Goal: Task Accomplishment & Management: Manage account settings

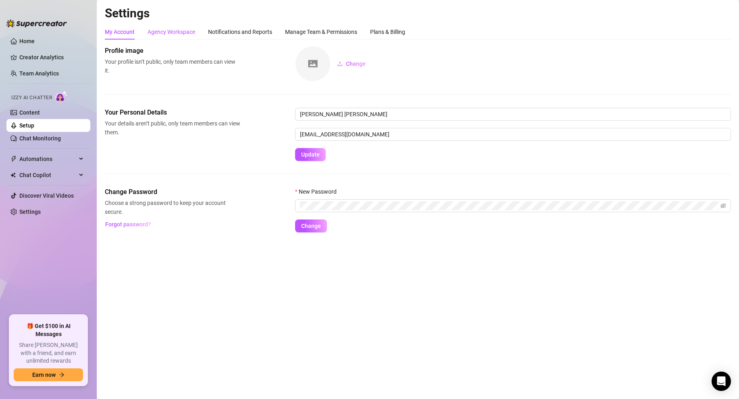
click at [170, 32] on div "Agency Workspace" at bounding box center [172, 31] width 48 height 9
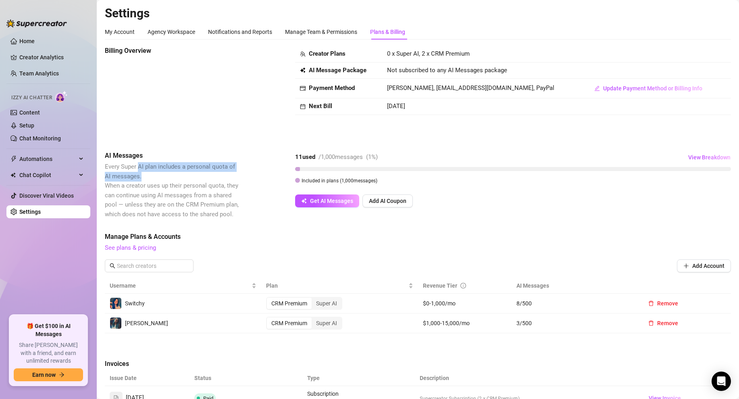
drag, startPoint x: 137, startPoint y: 164, endPoint x: 204, endPoint y: 179, distance: 68.7
click at [204, 179] on span "Every Super AI plan includes a personal quota of AI messages. When a creator us…" at bounding box center [172, 190] width 135 height 57
click at [202, 186] on span "Every Super AI plan includes a personal quota of AI messages. When a creator us…" at bounding box center [172, 190] width 134 height 55
drag, startPoint x: 116, startPoint y: 169, endPoint x: 171, endPoint y: 194, distance: 60.6
click at [170, 193] on span "Every Super AI plan includes a personal quota of AI messages. When a creator us…" at bounding box center [172, 190] width 134 height 55
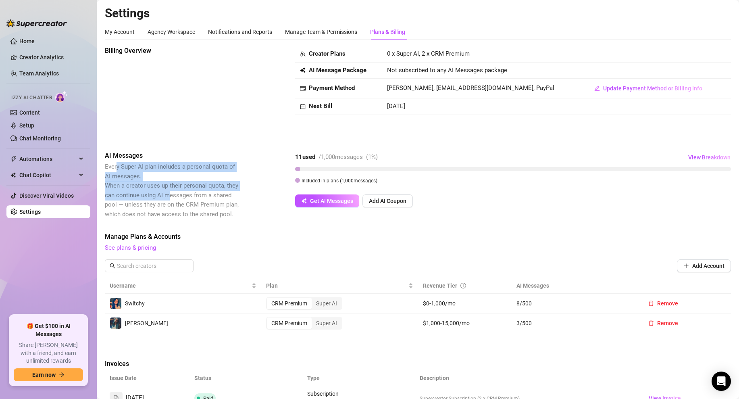
click at [171, 196] on span "Every Super AI plan includes a personal quota of AI messages. When a creator us…" at bounding box center [172, 190] width 134 height 55
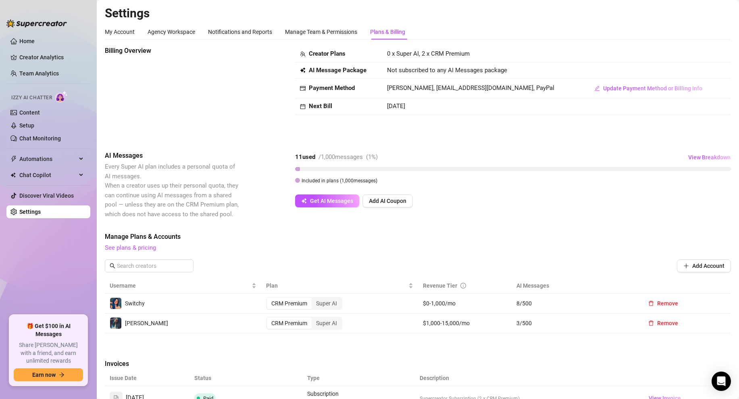
click at [194, 208] on span "Every Super AI plan includes a personal quota of AI messages. When a creator us…" at bounding box center [172, 190] width 135 height 57
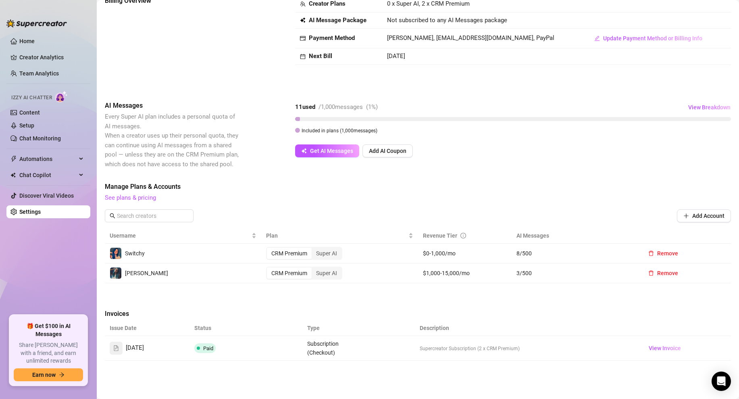
scroll to position [52, 0]
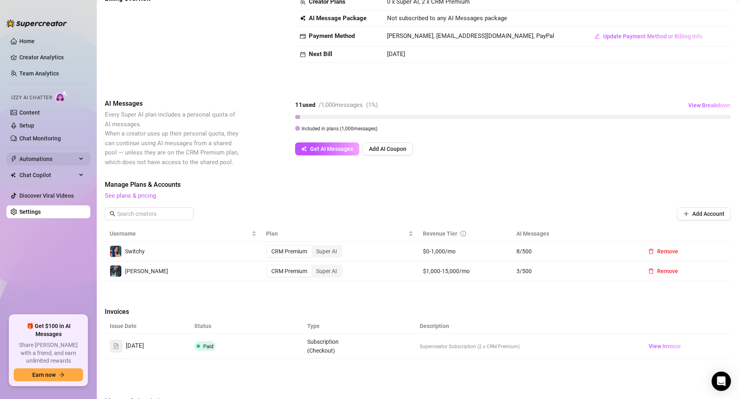
click at [12, 156] on icon "thunderbolt" at bounding box center [13, 159] width 6 height 6
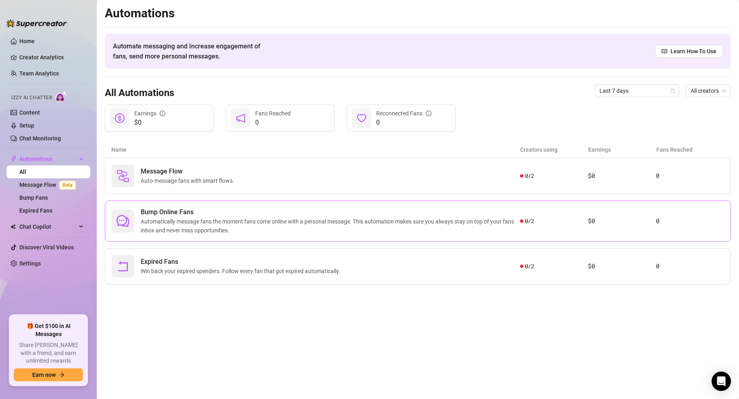
click at [393, 217] on span "Automatically message fans the moment fans come online with a personal message.…" at bounding box center [330, 226] width 379 height 18
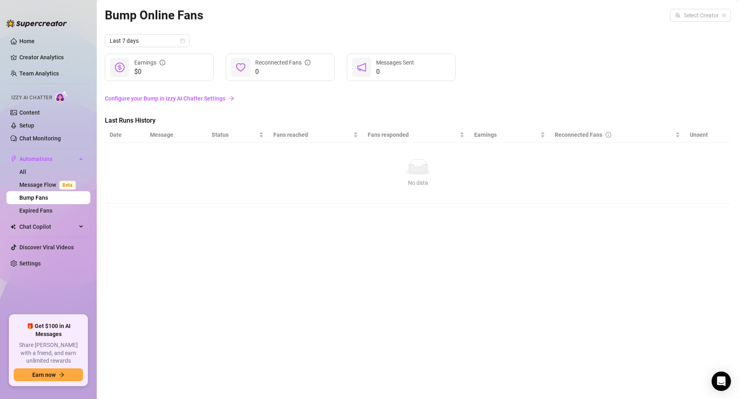
drag, startPoint x: 406, startPoint y: 180, endPoint x: 390, endPoint y: 176, distance: 17.0
click at [406, 181] on div "No data" at bounding box center [418, 182] width 610 height 9
click at [709, 15] on input "search" at bounding box center [697, 15] width 44 height 12
click at [670, 40] on div "[PERSON_NAME] ( [PERSON_NAME] )" at bounding box center [677, 46] width 104 height 14
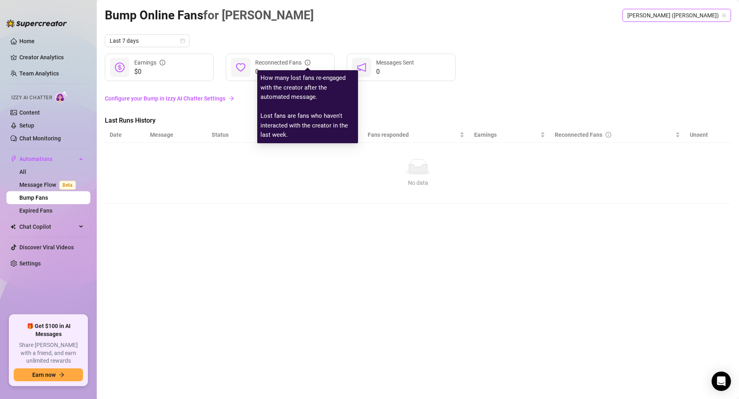
click at [502, 88] on div "Last 7 days $0 Earnings 0 Reconnected Fans 0 Messages Sent Configure your Bump …" at bounding box center [418, 118] width 626 height 169
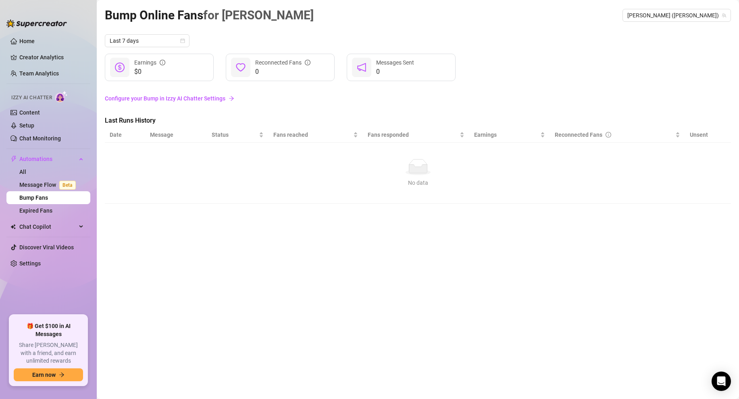
click at [198, 166] on div "No data" at bounding box center [418, 167] width 610 height 16
click at [206, 99] on link "Configure your Bump in Izzy AI Chatter Settings" at bounding box center [418, 98] width 626 height 9
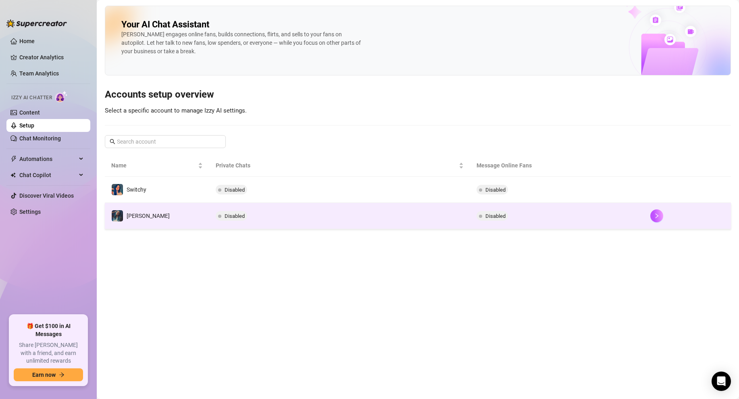
click at [504, 214] on span "Disabled" at bounding box center [495, 216] width 20 height 6
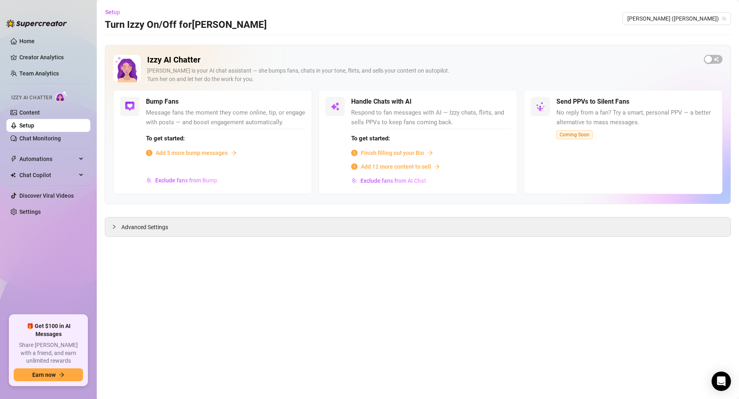
click at [174, 152] on span "Add 5 more bump messages" at bounding box center [192, 152] width 72 height 9
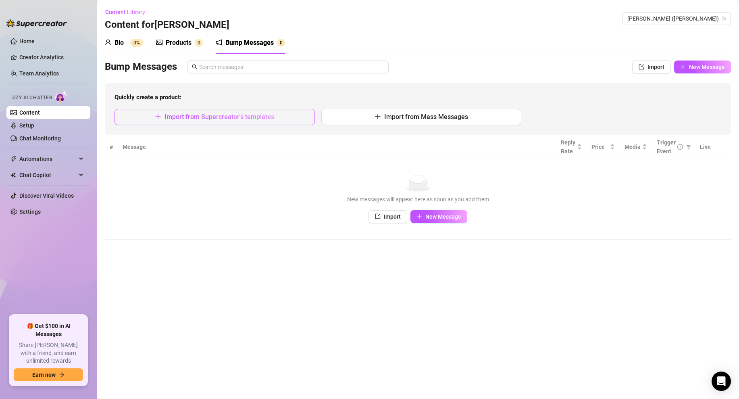
click at [198, 119] on span "Import from Supercreator's templates" at bounding box center [219, 117] width 110 height 8
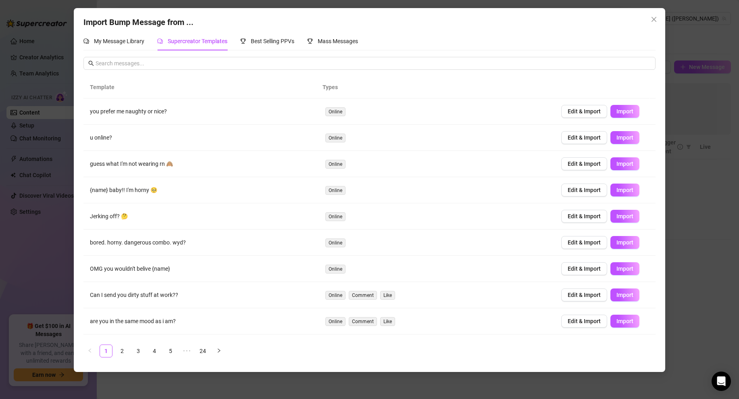
drag, startPoint x: 138, startPoint y: 241, endPoint x: 206, endPoint y: 244, distance: 68.6
click at [206, 244] on td "bored. horny. dangerous combo. wyd?" at bounding box center [200, 242] width 235 height 26
click at [618, 243] on span "Import" at bounding box center [624, 242] width 17 height 6
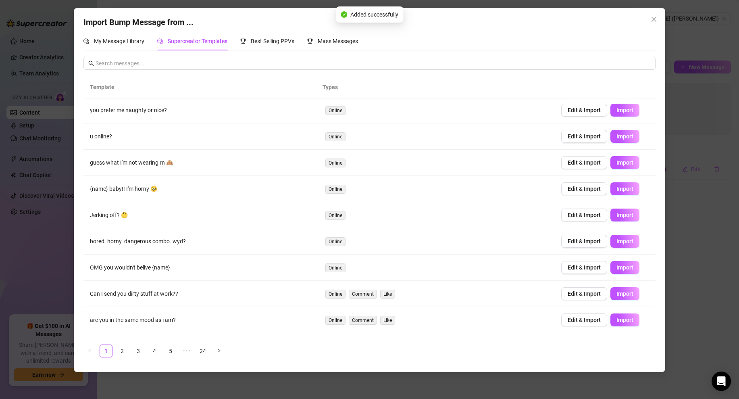
scroll to position [2, 0]
click at [616, 295] on span "Import" at bounding box center [624, 293] width 17 height 6
click at [616, 160] on span "Import" at bounding box center [624, 162] width 17 height 6
click at [121, 349] on link "2" at bounding box center [122, 351] width 12 height 12
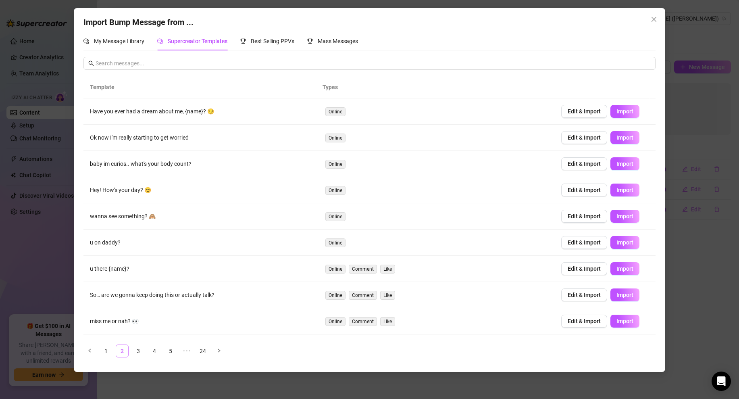
scroll to position [0, 0]
click at [140, 351] on link "3" at bounding box center [138, 351] width 12 height 12
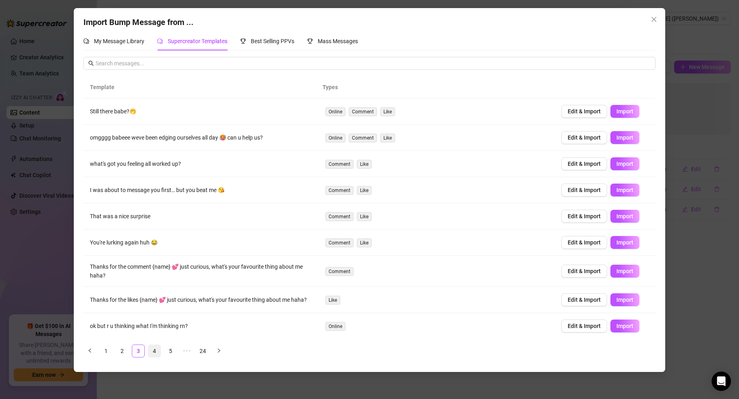
click at [149, 350] on link "4" at bounding box center [154, 351] width 12 height 12
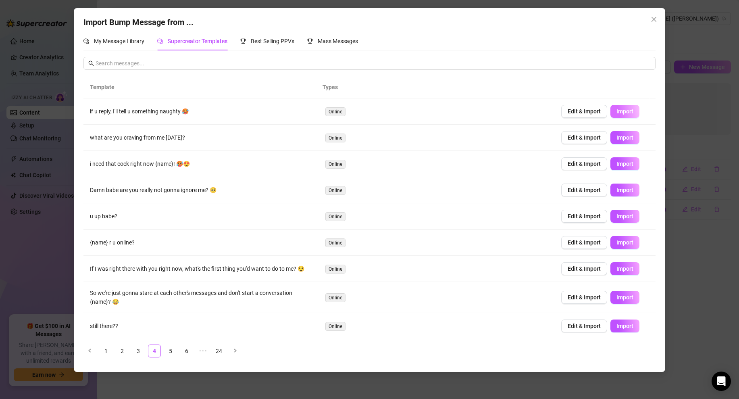
click at [627, 110] on button "Import" at bounding box center [624, 111] width 29 height 13
click at [616, 266] on span "Import" at bounding box center [624, 268] width 17 height 6
click at [172, 352] on link "5" at bounding box center [170, 351] width 12 height 12
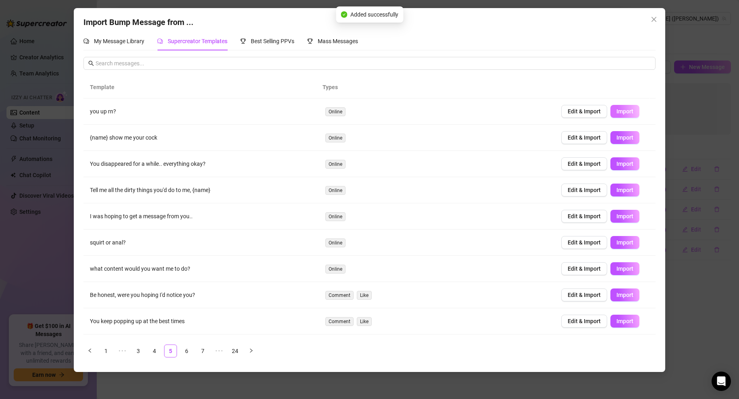
click at [618, 108] on span "Import" at bounding box center [624, 111] width 17 height 6
click at [625, 323] on span "Import" at bounding box center [624, 321] width 17 height 6
click at [183, 350] on link "6" at bounding box center [187, 351] width 12 height 12
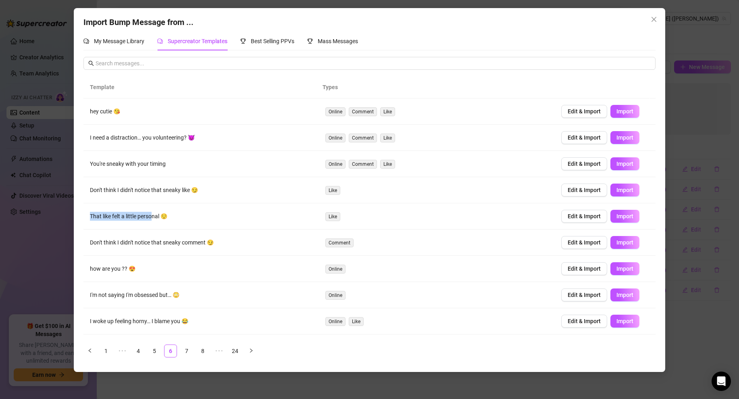
drag, startPoint x: 86, startPoint y: 215, endPoint x: 152, endPoint y: 216, distance: 65.7
click at [152, 216] on td "That like felt a little personal 😌" at bounding box center [200, 216] width 235 height 26
click at [152, 218] on td "That like felt a little personal 😌" at bounding box center [200, 216] width 235 height 26
click at [624, 268] on span "Import" at bounding box center [624, 268] width 17 height 6
click at [616, 321] on span "Import" at bounding box center [624, 321] width 17 height 6
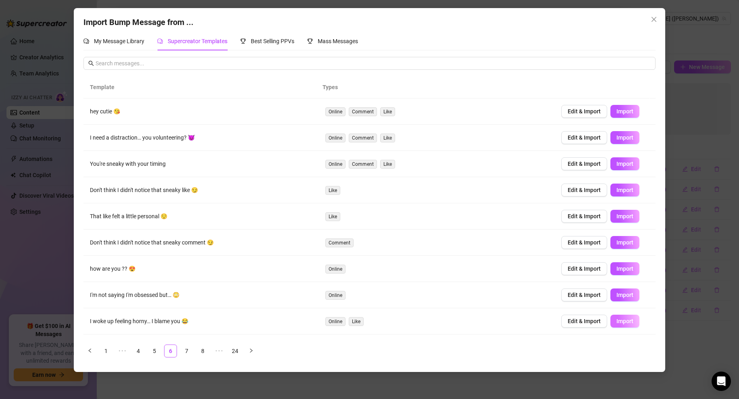
type textarea "I woke up feeling horny… I blame you 😂"
click at [654, 21] on icon "close" at bounding box center [654, 19] width 6 height 6
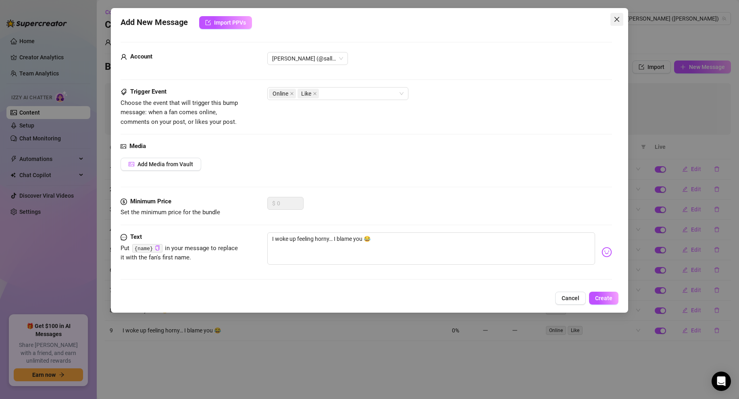
click at [614, 20] on icon "close" at bounding box center [617, 19] width 6 height 6
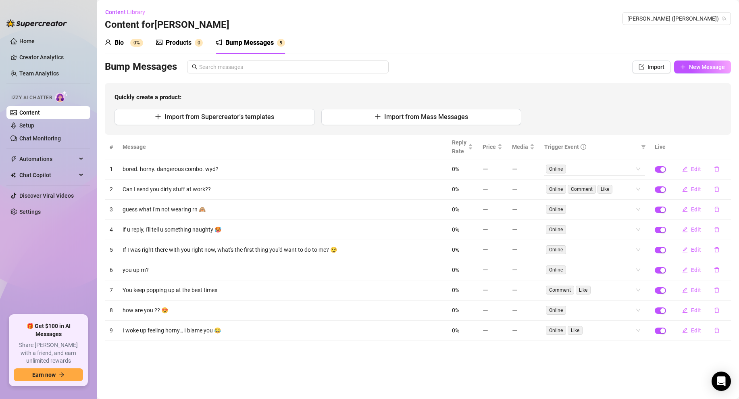
click at [640, 169] on div "Online" at bounding box center [594, 168] width 101 height 13
click at [581, 192] on span "Comment" at bounding box center [582, 189] width 28 height 9
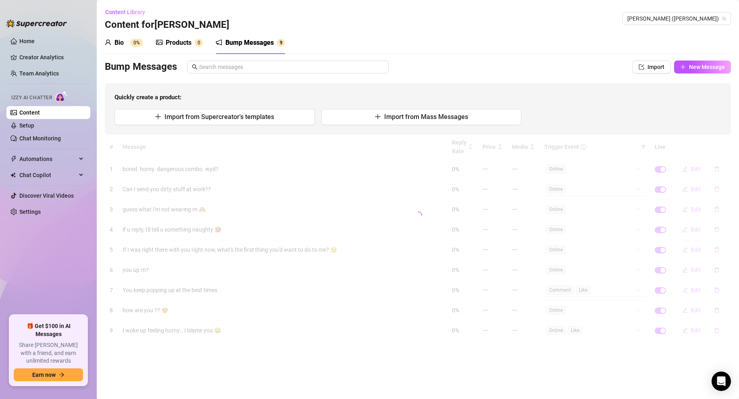
click at [606, 296] on div "# Message Reply Rate Price Media Trigger Event Live 1 bored. [GEOGRAPHIC_DATA].…" at bounding box center [418, 238] width 626 height 206
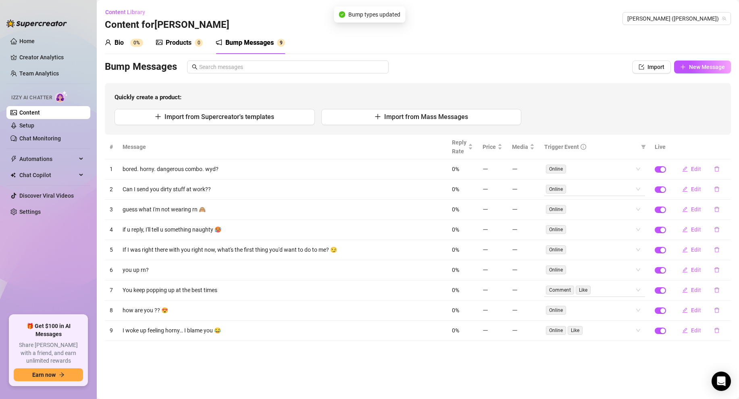
click at [605, 290] on div "Comment Like" at bounding box center [590, 289] width 89 height 11
click at [566, 307] on div "Online" at bounding box center [595, 306] width 88 height 9
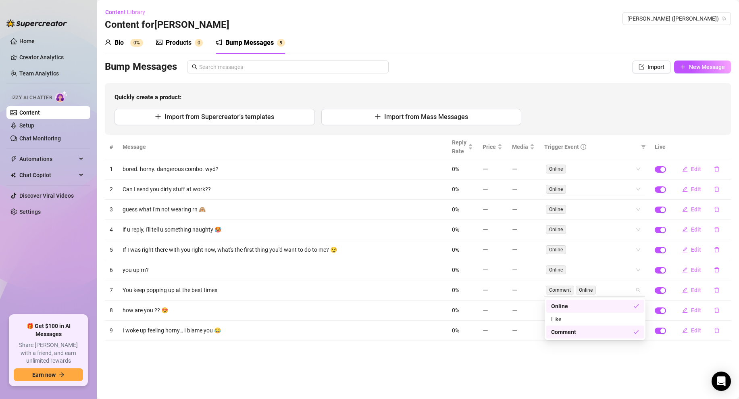
click at [574, 289] on span "Comment" at bounding box center [560, 289] width 28 height 9
click at [565, 303] on div "Online" at bounding box center [595, 306] width 88 height 9
click at [525, 305] on div "# Message Reply Rate Price Media Trigger Event Live 1 bored. [GEOGRAPHIC_DATA].…" at bounding box center [418, 238] width 626 height 206
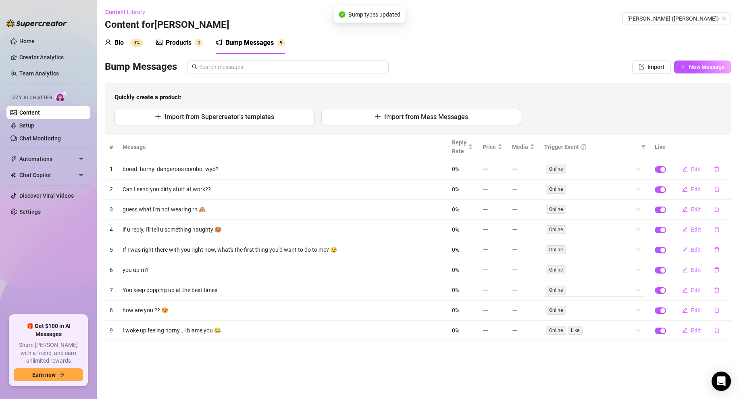
click at [558, 333] on span "Online" at bounding box center [556, 330] width 20 height 9
click at [577, 356] on main "Content Library Content for [PERSON_NAME] [PERSON_NAME] (sallyjanerain) Bio 0% …" at bounding box center [418, 199] width 642 height 399
click at [260, 44] on div "Bump Messages" at bounding box center [249, 43] width 48 height 10
click at [40, 112] on link "Content" at bounding box center [29, 112] width 21 height 6
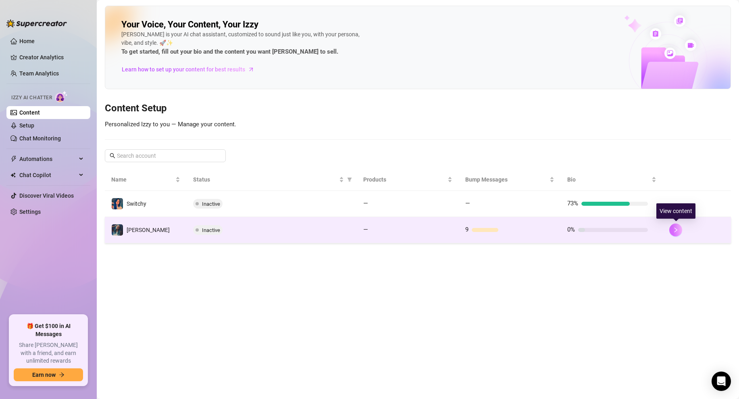
click at [670, 231] on button "button" at bounding box center [675, 229] width 13 height 13
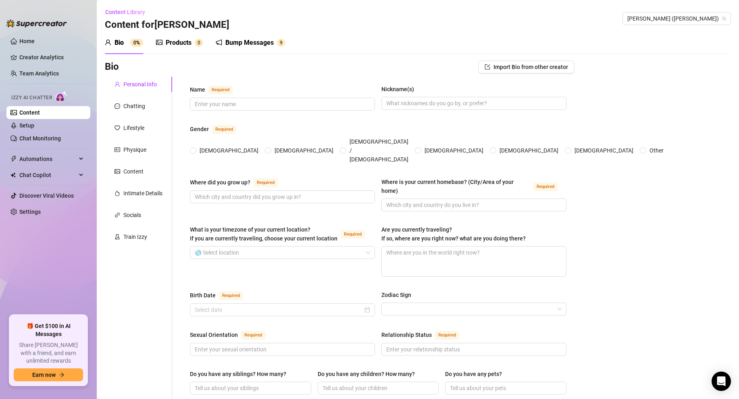
click at [256, 47] on div "Bump Messages" at bounding box center [249, 43] width 48 height 10
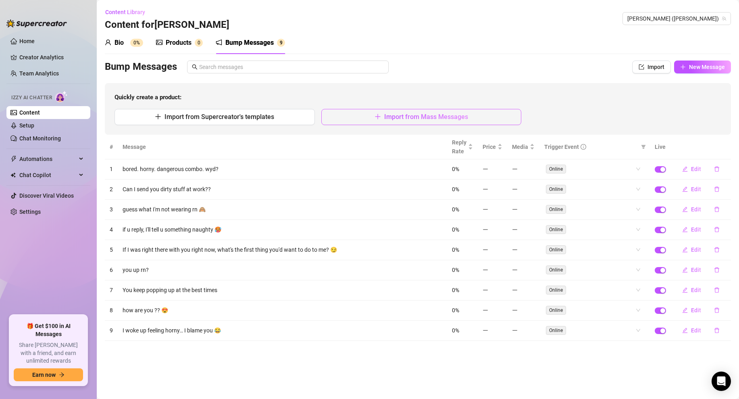
click at [360, 119] on button "Import from Mass Messages" at bounding box center [421, 117] width 200 height 16
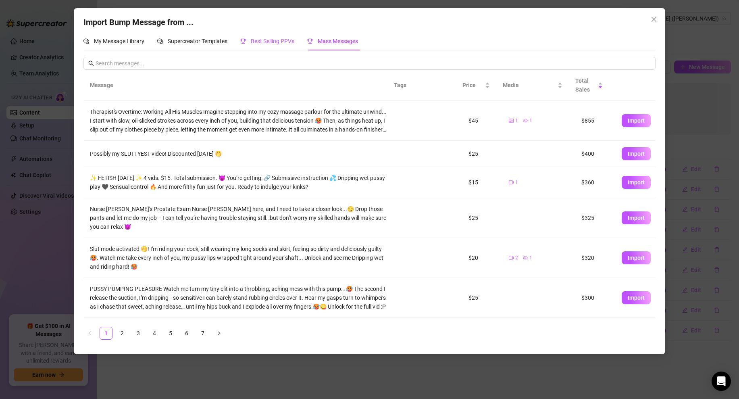
click at [271, 41] on span "Best Selling PPVs" at bounding box center [273, 41] width 44 height 6
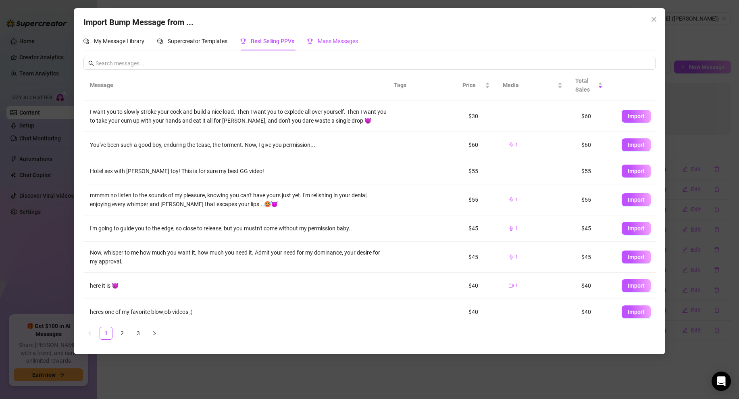
click at [335, 44] on span "Mass Messages" at bounding box center [338, 41] width 40 height 6
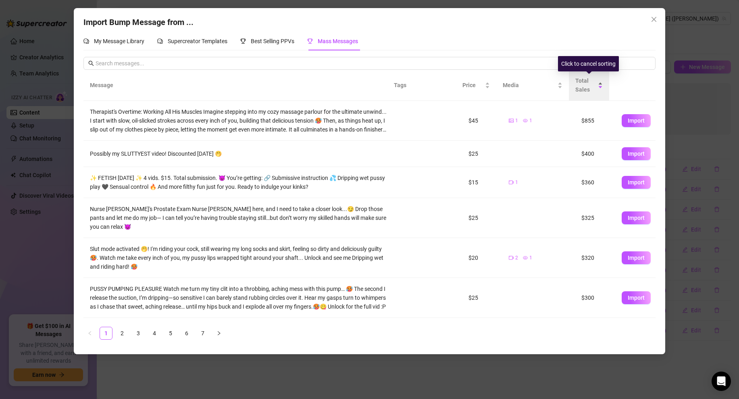
click at [585, 85] on span "Total Sales" at bounding box center [585, 85] width 21 height 18
click at [583, 85] on span "Total Sales" at bounding box center [585, 85] width 21 height 18
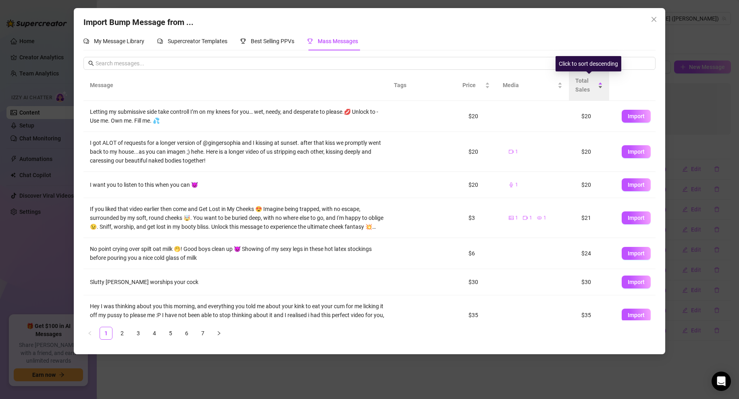
click at [583, 85] on span "Total Sales" at bounding box center [585, 85] width 21 height 18
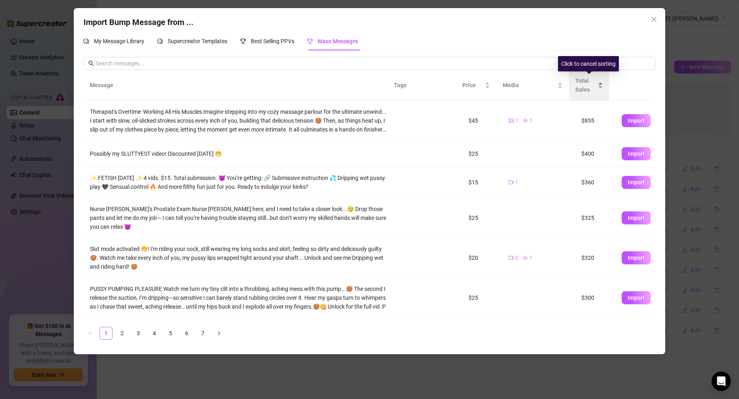
click at [583, 84] on span "Total Sales" at bounding box center [585, 85] width 21 height 18
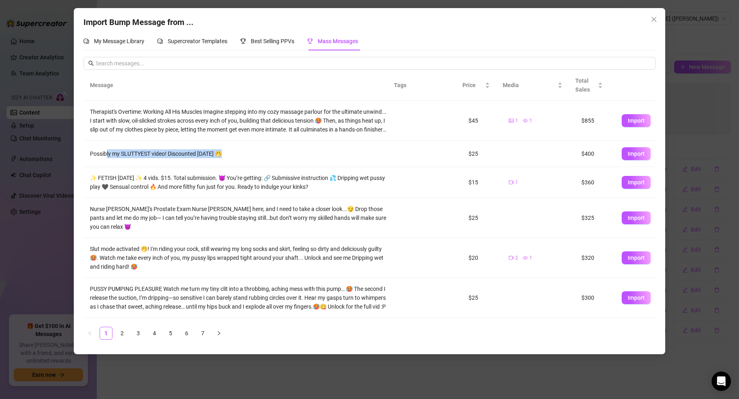
drag, startPoint x: 107, startPoint y: 152, endPoint x: 255, endPoint y: 152, distance: 147.6
click at [254, 152] on div "Possibly my SLUTTYEST video! Discounted [DATE] 🤭" at bounding box center [238, 153] width 297 height 9
click at [631, 154] on span "Import" at bounding box center [636, 153] width 17 height 6
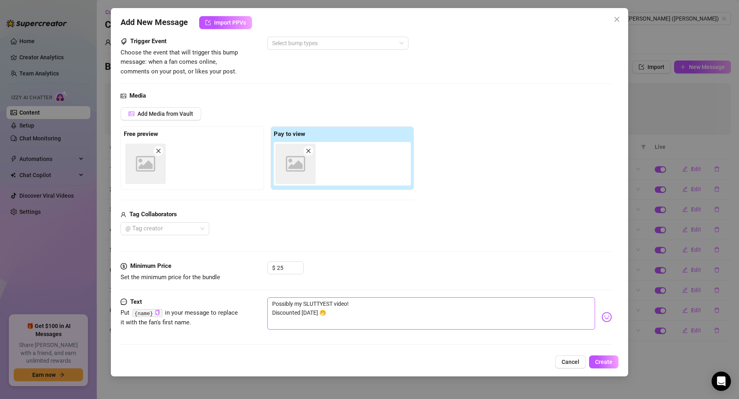
scroll to position [52, 0]
click at [601, 364] on span "Create" at bounding box center [603, 361] width 17 height 6
click at [279, 41] on div at bounding box center [333, 41] width 129 height 11
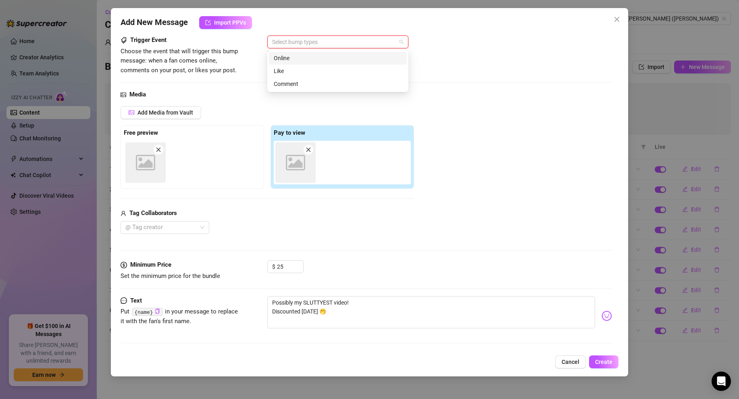
click at [282, 56] on div "Online" at bounding box center [338, 58] width 128 height 9
click at [490, 200] on div "Add Media from Vault Free preview Image placeholder Pay to view Image placehold…" at bounding box center [366, 170] width 491 height 128
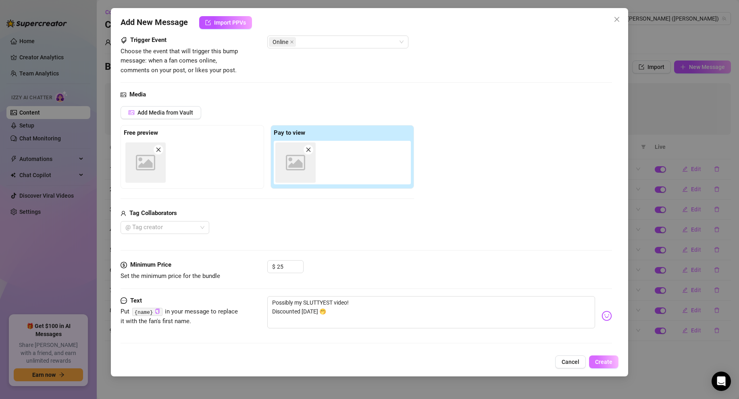
click at [604, 366] on button "Create" at bounding box center [603, 361] width 29 height 13
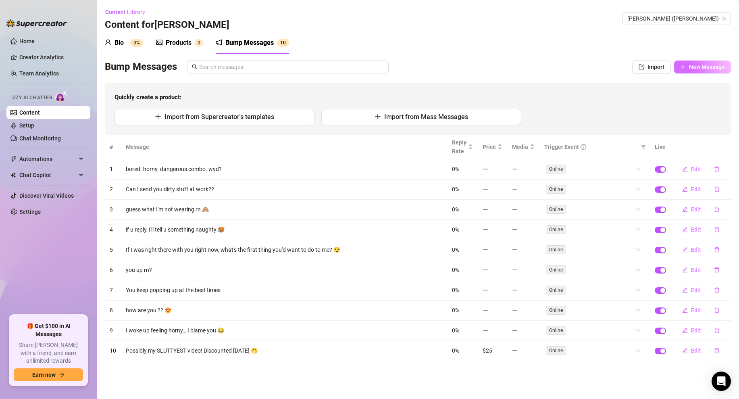
click at [697, 65] on span "New Message" at bounding box center [707, 67] width 36 height 6
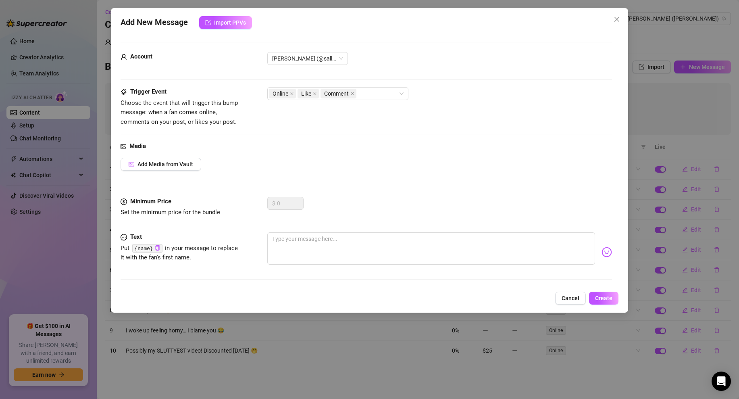
click at [685, 110] on div "Add New Message Import PPVs Account [PERSON_NAME] (@sallyjanerain) Trigger Even…" at bounding box center [369, 199] width 739 height 399
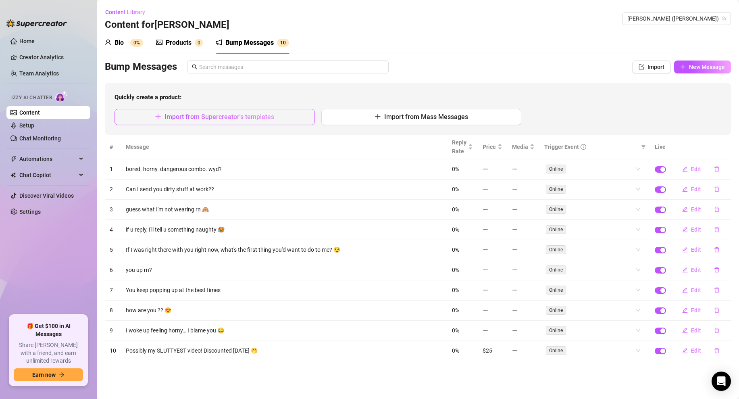
click at [240, 119] on span "Import from Supercreator's templates" at bounding box center [219, 117] width 110 height 8
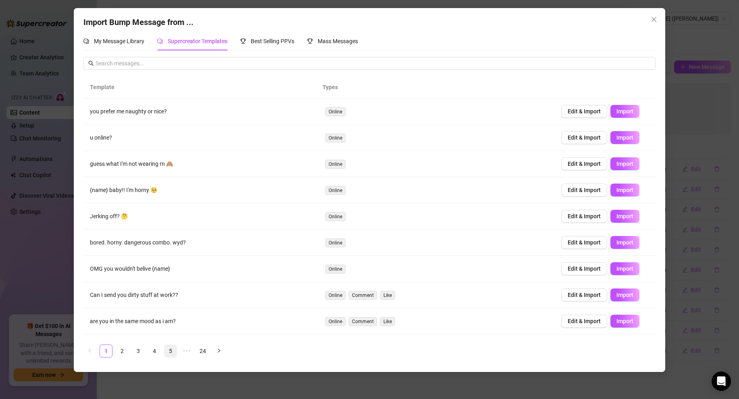
click at [167, 356] on li "5" at bounding box center [170, 350] width 13 height 13
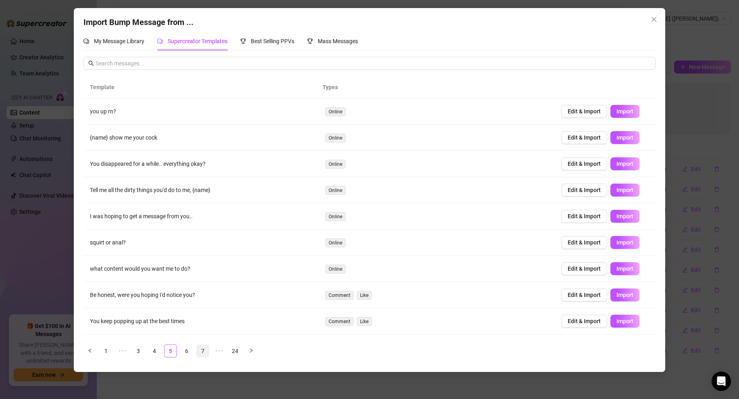
click at [200, 352] on link "7" at bounding box center [203, 351] width 12 height 12
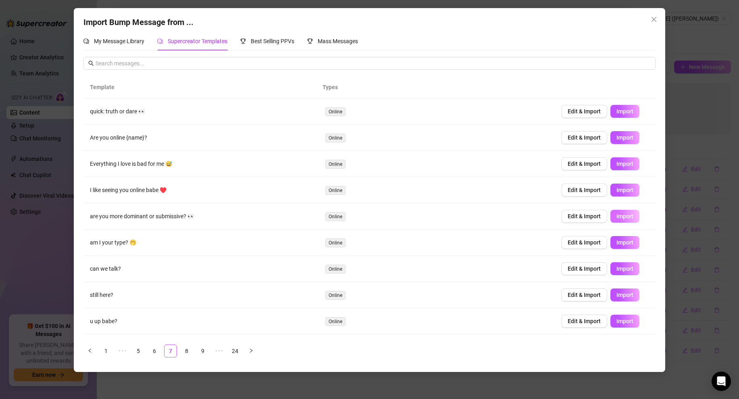
click at [622, 216] on span "Import" at bounding box center [624, 216] width 17 height 6
click at [622, 295] on span "Import" at bounding box center [624, 295] width 17 height 6
click at [620, 191] on span "Import" at bounding box center [624, 190] width 17 height 6
click at [618, 106] on button "Import" at bounding box center [624, 111] width 29 height 13
click at [201, 349] on link "9" at bounding box center [203, 351] width 12 height 12
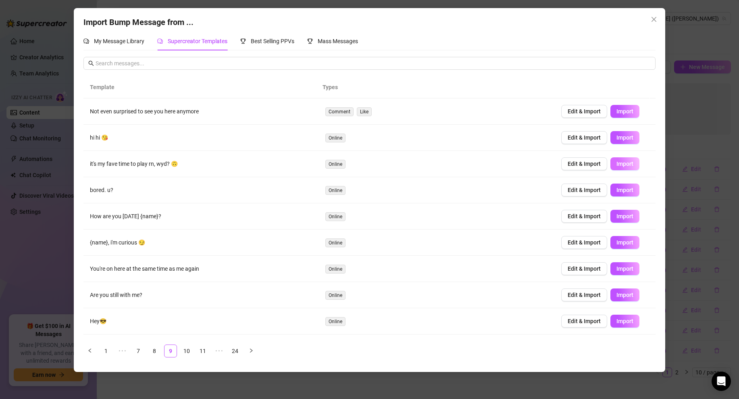
click at [627, 164] on span "Import" at bounding box center [624, 163] width 17 height 6
click at [610, 269] on button "Import" at bounding box center [624, 268] width 29 height 13
click at [185, 352] on link "10" at bounding box center [187, 351] width 12 height 12
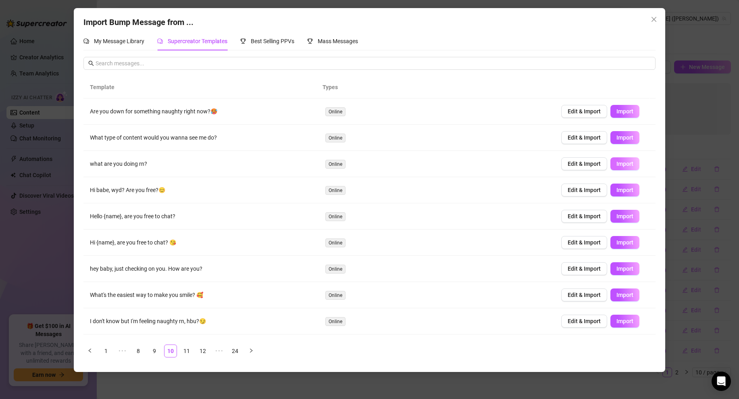
click at [616, 164] on span "Import" at bounding box center [624, 163] width 17 height 6
click at [617, 140] on span "Import" at bounding box center [624, 137] width 17 height 6
click at [624, 111] on span "Import" at bounding box center [624, 111] width 17 height 6
click at [611, 290] on button "Import" at bounding box center [624, 294] width 29 height 13
click at [206, 352] on link "12" at bounding box center [203, 351] width 12 height 12
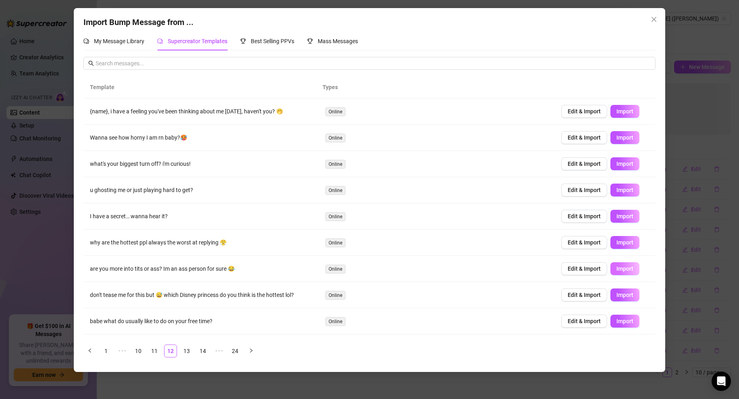
click at [616, 271] on span "Import" at bounding box center [624, 268] width 17 height 6
click at [621, 244] on span "Import" at bounding box center [624, 242] width 17 height 6
click at [627, 214] on span "Import" at bounding box center [624, 216] width 17 height 6
click at [625, 162] on span "Import" at bounding box center [624, 163] width 17 height 6
click at [202, 350] on link "14" at bounding box center [203, 351] width 12 height 12
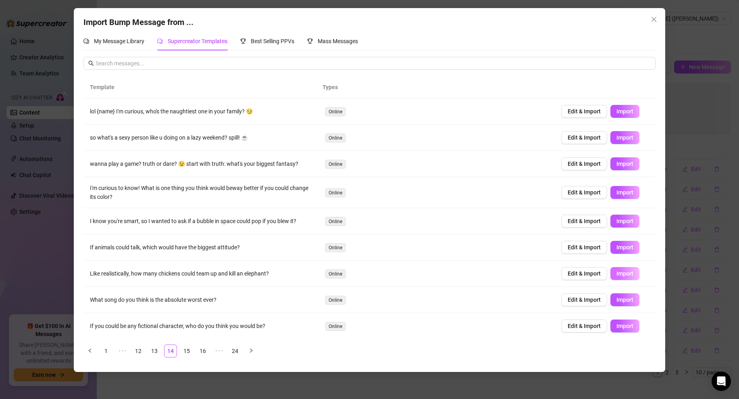
click at [627, 271] on span "Import" at bounding box center [624, 273] width 17 height 6
click at [201, 351] on link "16" at bounding box center [203, 351] width 12 height 12
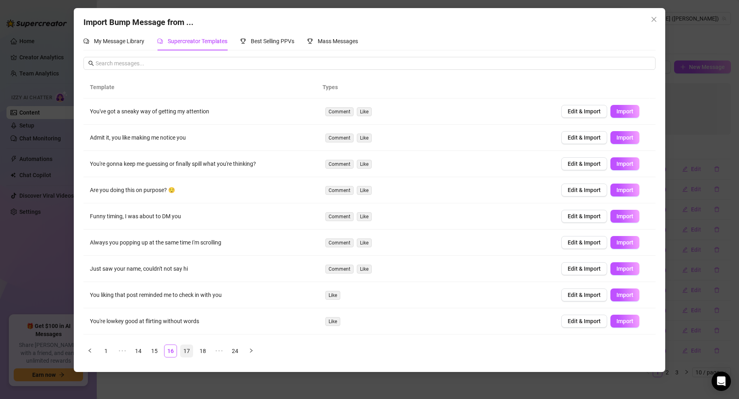
click at [191, 352] on link "17" at bounding box center [187, 351] width 12 height 12
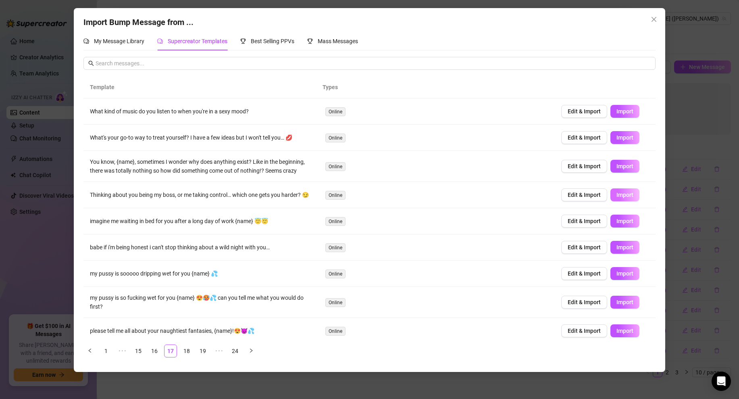
click at [626, 198] on span "Import" at bounding box center [624, 195] width 17 height 6
click at [110, 111] on td "What kind of music do you listen to when you're in a sexy mood?" at bounding box center [200, 111] width 235 height 26
click at [626, 115] on button "Import" at bounding box center [624, 111] width 29 height 13
click at [206, 352] on link "19" at bounding box center [203, 351] width 12 height 12
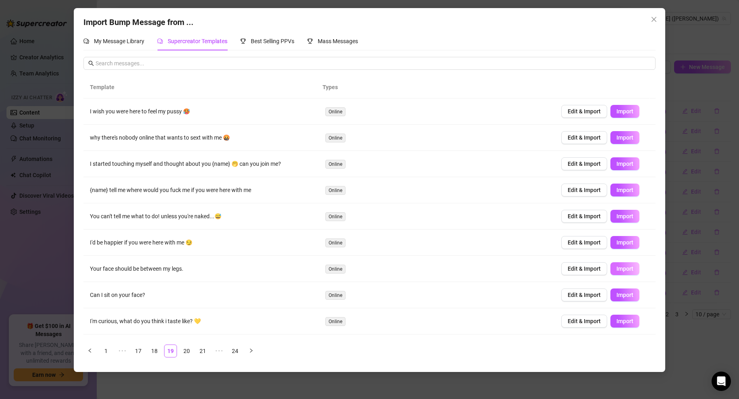
click at [623, 269] on span "Import" at bounding box center [624, 268] width 17 height 6
click at [616, 296] on span "Import" at bounding box center [624, 295] width 17 height 6
click at [618, 321] on span "Import" at bounding box center [624, 321] width 17 height 6
click at [627, 140] on button "Import" at bounding box center [624, 137] width 29 height 13
click at [203, 352] on link "21" at bounding box center [203, 351] width 12 height 12
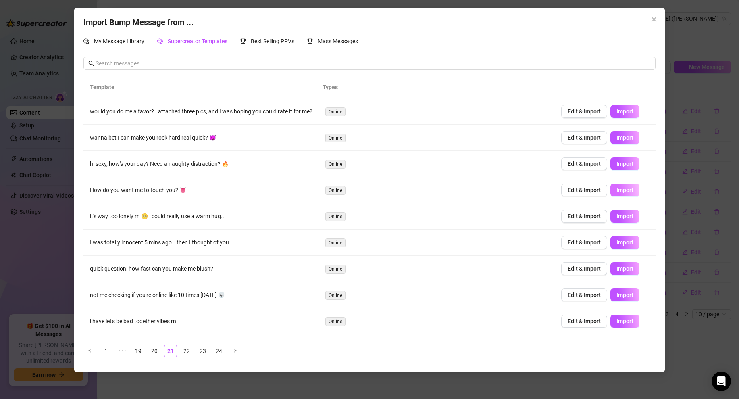
click at [617, 192] on span "Import" at bounding box center [624, 190] width 17 height 6
click at [618, 141] on span "Import" at bounding box center [624, 137] width 17 height 6
click at [208, 350] on link "23" at bounding box center [203, 351] width 12 height 12
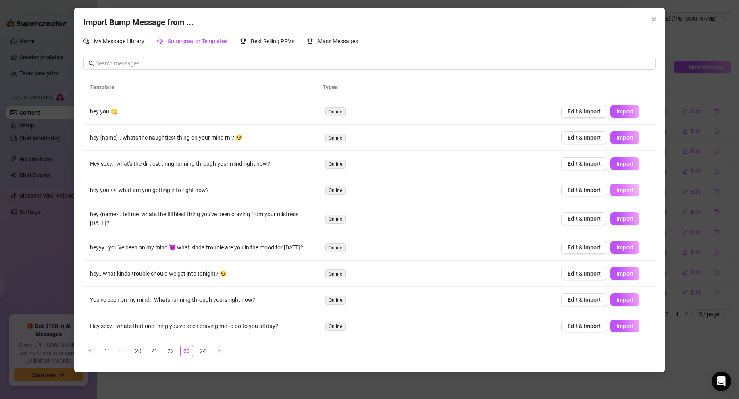
click at [620, 192] on span "Import" at bounding box center [624, 190] width 17 height 6
drag, startPoint x: 87, startPoint y: 164, endPoint x: 227, endPoint y: 171, distance: 140.5
click at [228, 171] on td "Hey sexy.. what's the dirtiest thing running through your mind right now?" at bounding box center [200, 164] width 235 height 26
drag, startPoint x: 228, startPoint y: 170, endPoint x: 212, endPoint y: 168, distance: 15.5
click at [228, 170] on td "Hey sexy.. what's the dirtiest thing running through your mind right now?" at bounding box center [200, 164] width 235 height 26
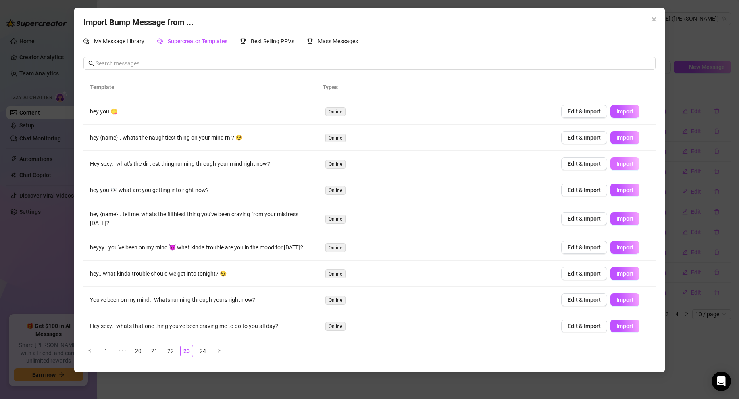
click at [616, 163] on span "Import" at bounding box center [624, 163] width 17 height 6
click at [618, 273] on span "Import" at bounding box center [624, 273] width 17 height 6
type textarea "hey.. what kinda trouble should we get into tonight? 😏"
click at [142, 46] on div "My Message Library" at bounding box center [113, 41] width 61 height 19
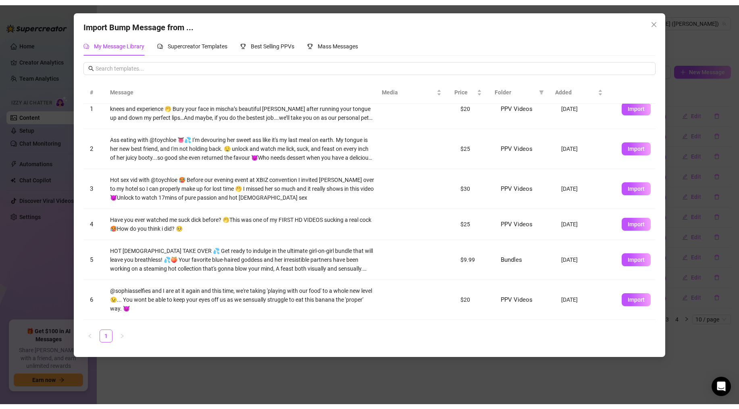
scroll to position [0, 0]
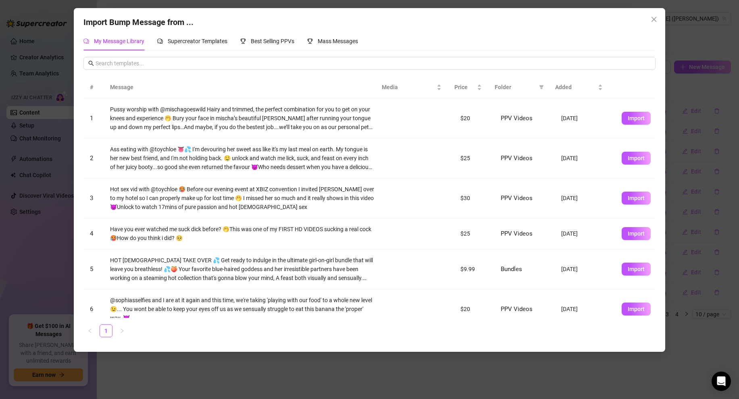
click at [474, 380] on div "Import Bump Message from ... My Message Library Supercreator Templates Best Sel…" at bounding box center [369, 199] width 739 height 399
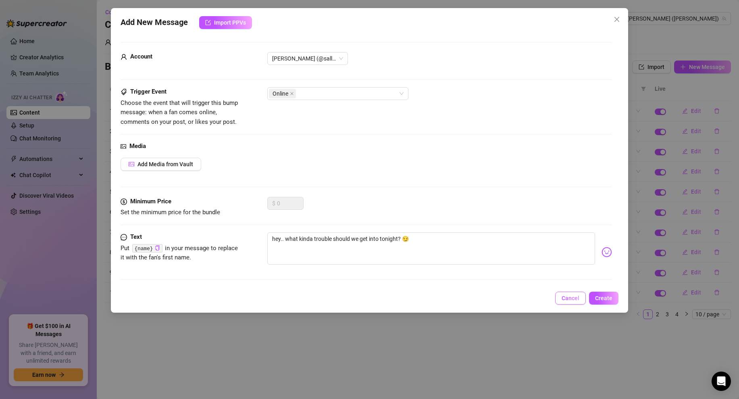
click at [571, 300] on span "Cancel" at bounding box center [571, 298] width 18 height 6
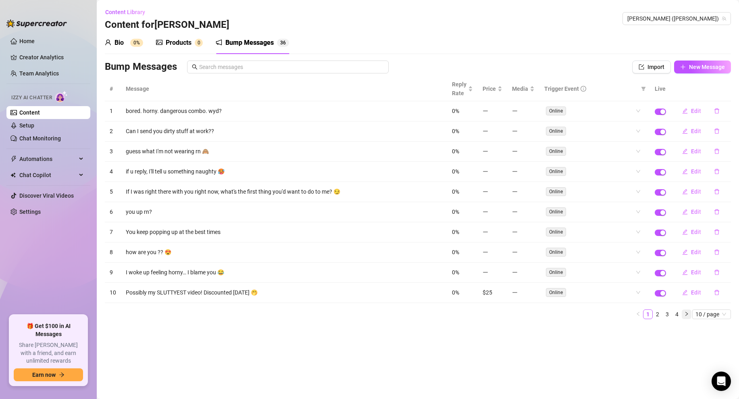
click at [688, 312] on icon "right" at bounding box center [686, 313] width 5 height 5
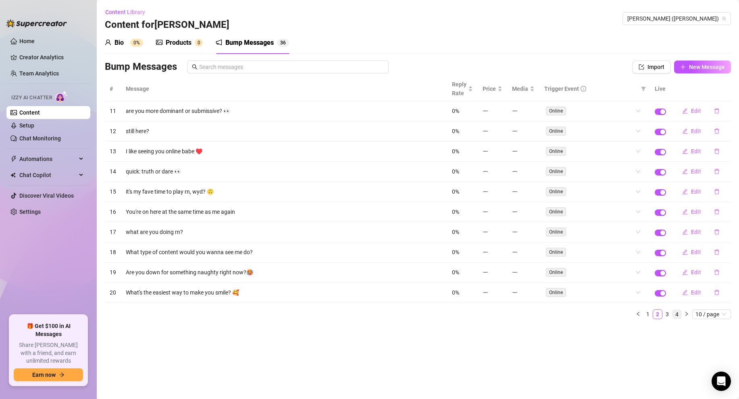
click at [680, 313] on link "4" at bounding box center [677, 314] width 9 height 9
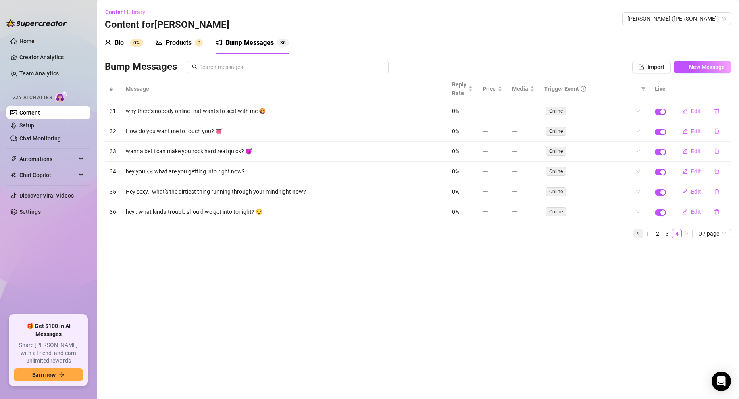
click at [640, 234] on icon "left" at bounding box center [638, 233] width 5 height 5
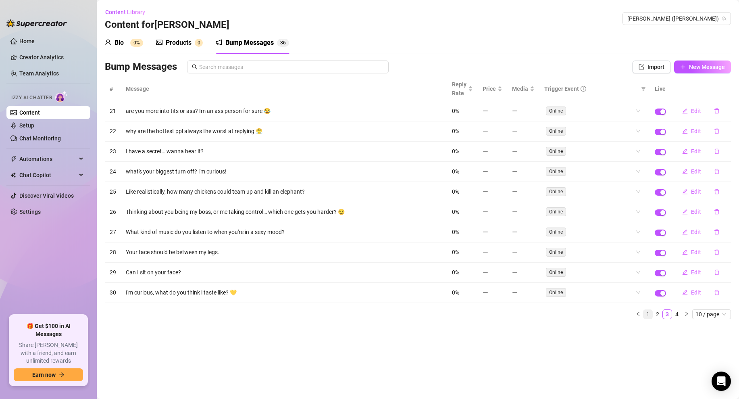
click at [645, 310] on link "1" at bounding box center [647, 314] width 9 height 9
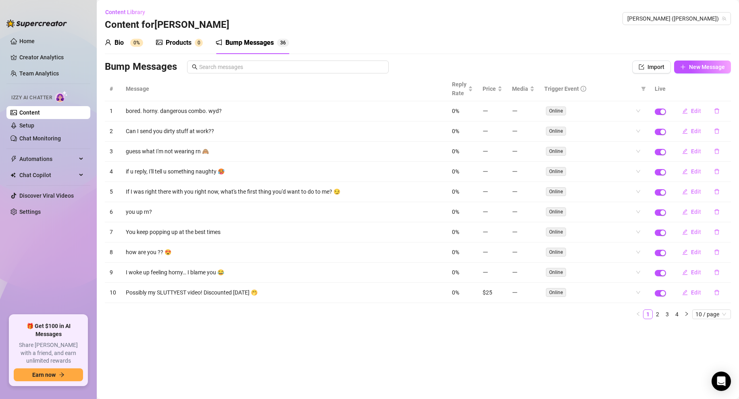
drag, startPoint x: 342, startPoint y: 346, endPoint x: 407, endPoint y: 331, distance: 66.6
click at [343, 346] on main "Content Library Content for [PERSON_NAME] [PERSON_NAME] (sallyjanerain) Bio 0% …" at bounding box center [418, 199] width 642 height 399
click at [673, 310] on link "4" at bounding box center [677, 314] width 9 height 9
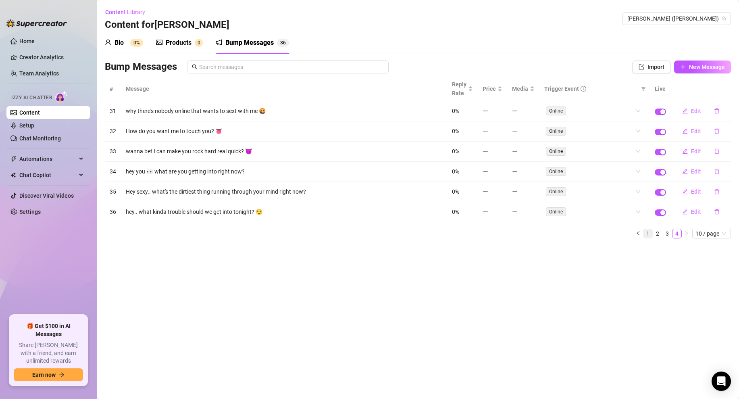
click at [648, 231] on link "1" at bounding box center [647, 233] width 9 height 9
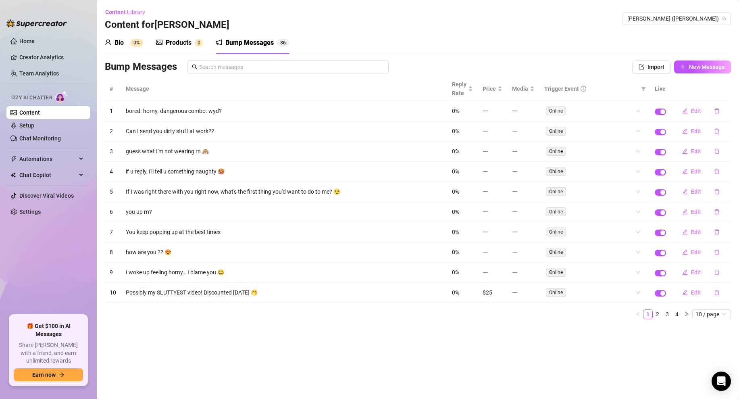
click at [454, 350] on main "Content Library Content for [PERSON_NAME] [PERSON_NAME] (sallyjanerain) Bio 0% …" at bounding box center [418, 199] width 642 height 399
click at [235, 41] on div "Bump Messages" at bounding box center [249, 43] width 48 height 10
click at [119, 43] on div "Bio" at bounding box center [119, 43] width 9 height 10
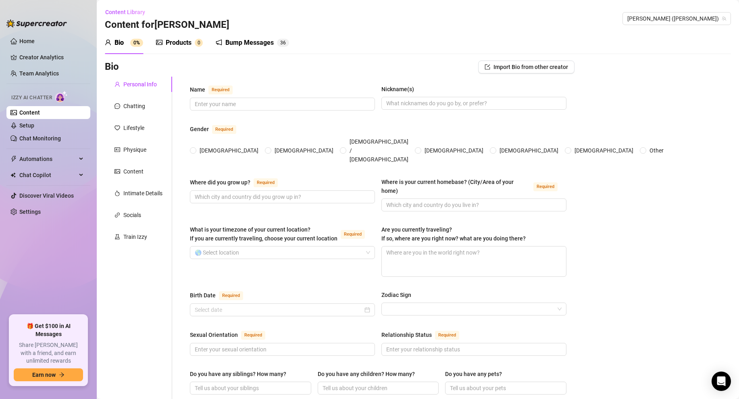
drag, startPoint x: 255, startPoint y: 44, endPoint x: 230, endPoint y: 44, distance: 25.0
click at [255, 44] on div "Bump Messages" at bounding box center [249, 43] width 48 height 10
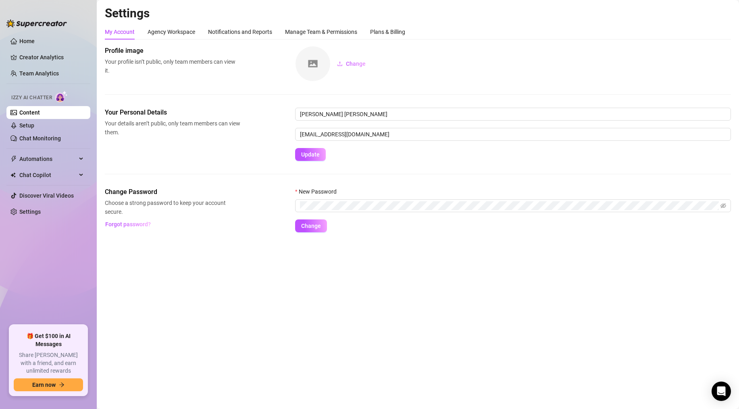
drag, startPoint x: 190, startPoint y: 130, endPoint x: 178, endPoint y: 102, distance: 30.3
click at [190, 129] on span "Your details aren’t public, only team members can view them." at bounding box center [172, 128] width 135 height 18
click at [176, 29] on div "Agency Workspace" at bounding box center [172, 31] width 48 height 9
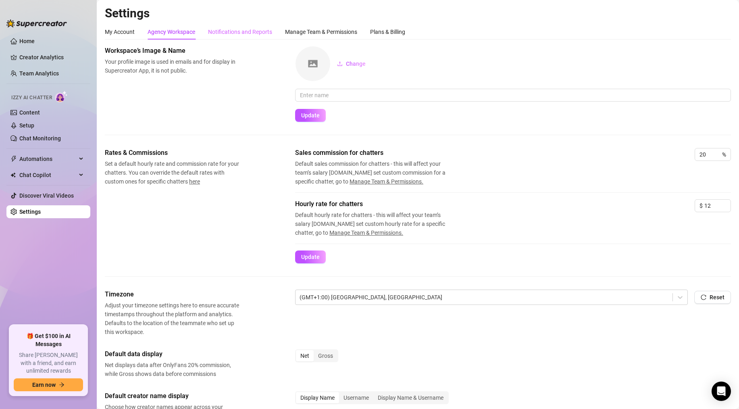
click at [244, 37] on div "Notifications and Reports" at bounding box center [240, 31] width 64 height 15
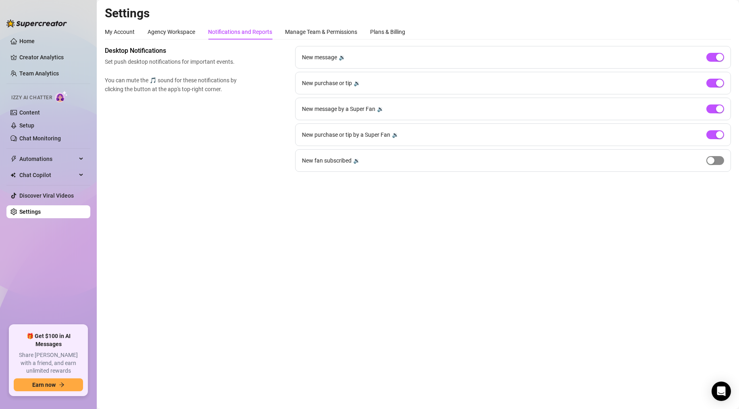
click at [718, 159] on span "button" at bounding box center [715, 160] width 18 height 9
click at [601, 260] on main "Settings My Account Agency Workspace Notifications and Reports Manage Team & Pe…" at bounding box center [418, 204] width 642 height 409
click at [217, 219] on main "Settings My Account Agency Workspace Notifications and Reports Manage Team & Pe…" at bounding box center [418, 204] width 642 height 409
click at [305, 28] on div "Manage Team & Permissions" at bounding box center [321, 31] width 72 height 9
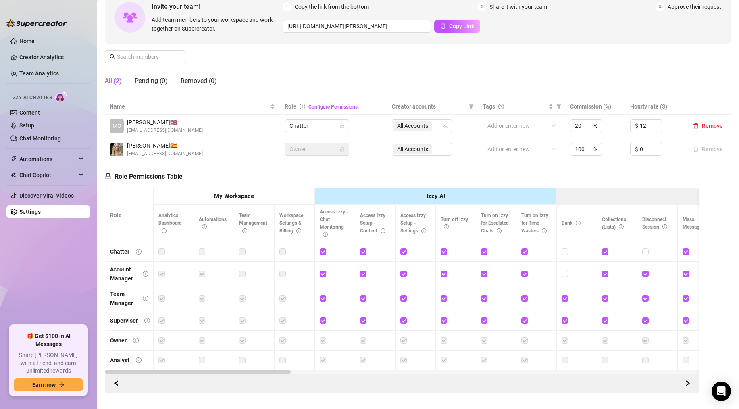
scroll to position [97, 0]
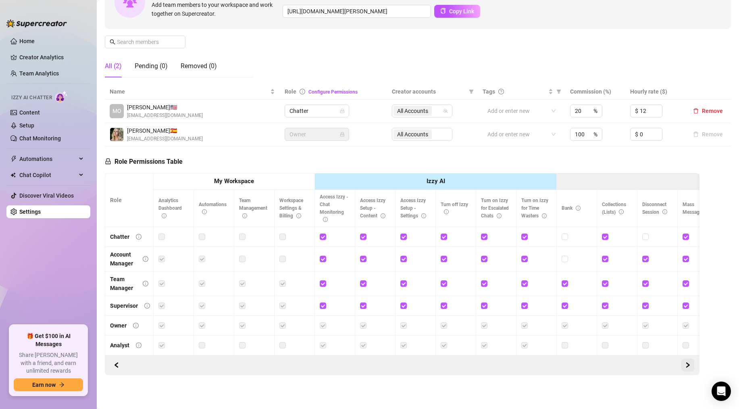
click at [689, 366] on icon "right" at bounding box center [688, 364] width 3 height 5
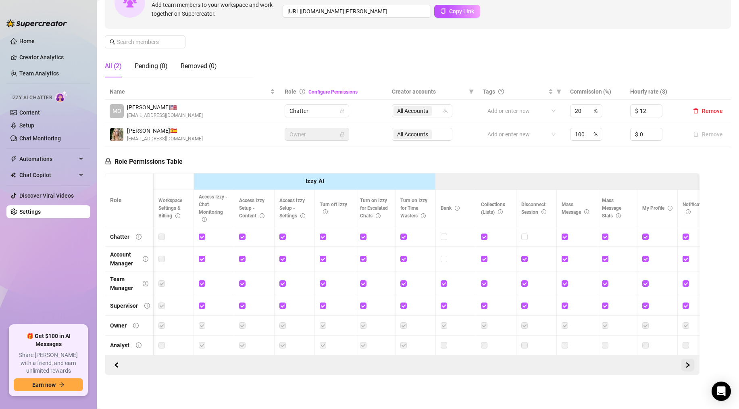
click at [689, 366] on icon "right" at bounding box center [688, 364] width 3 height 5
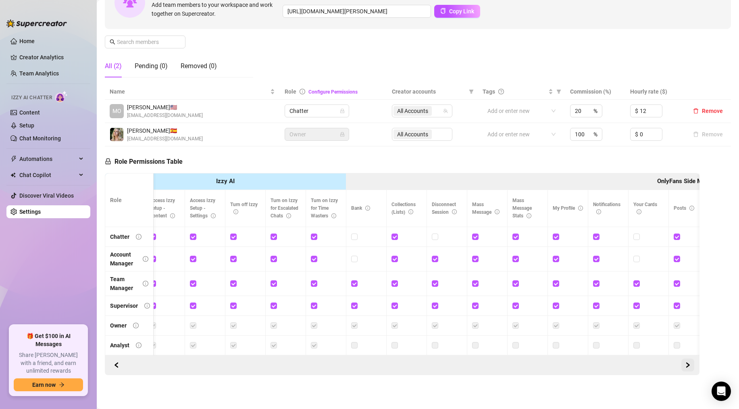
scroll to position [0, 242]
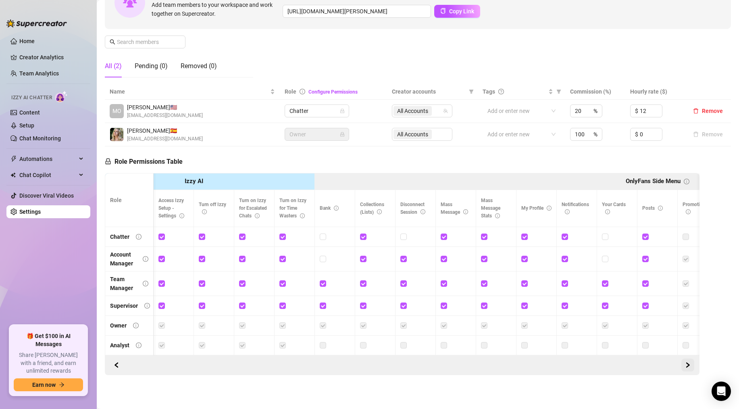
click at [689, 366] on icon "right" at bounding box center [688, 364] width 3 height 5
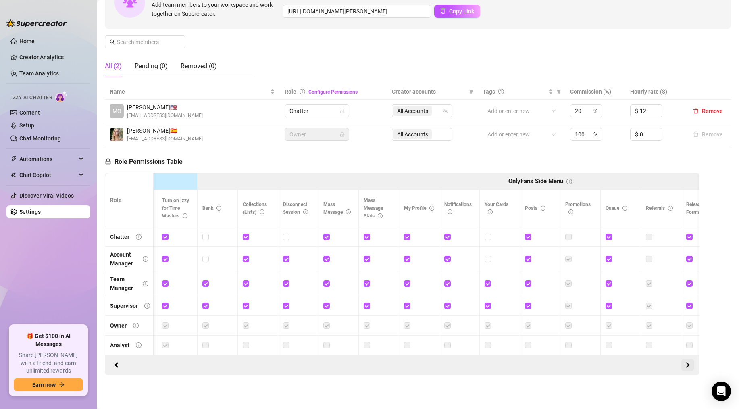
scroll to position [0, 363]
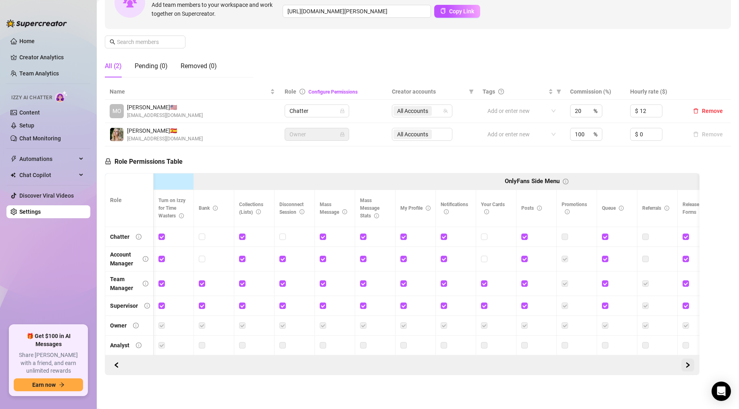
click at [689, 366] on icon "right" at bounding box center [688, 364] width 3 height 5
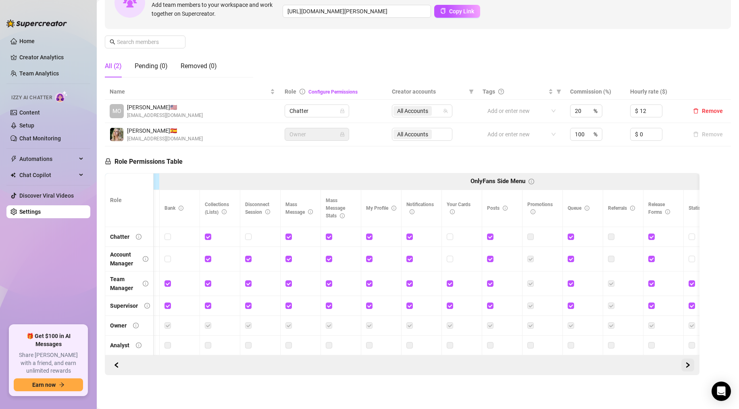
scroll to position [0, 484]
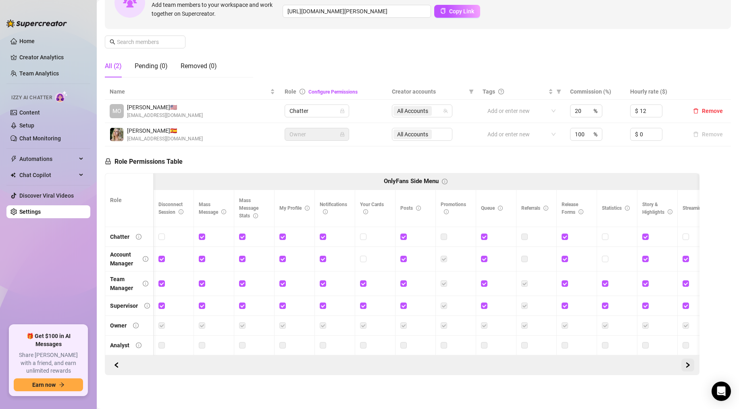
click at [690, 366] on icon "right" at bounding box center [688, 365] width 6 height 6
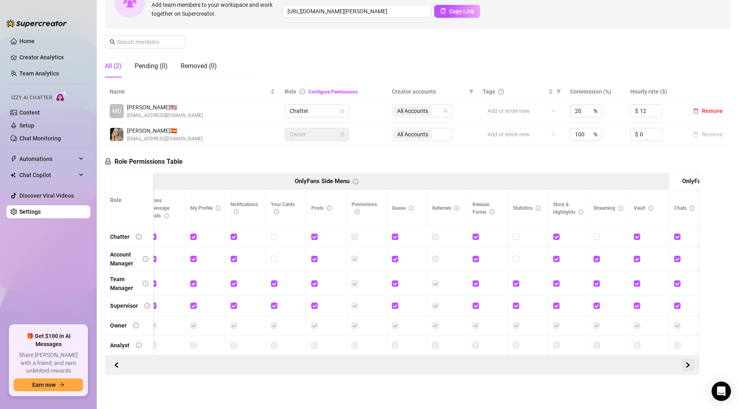
scroll to position [0, 605]
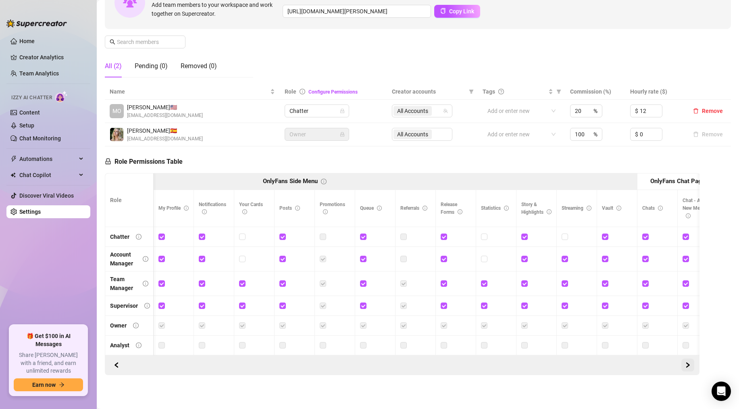
click at [690, 366] on icon "right" at bounding box center [688, 365] width 6 height 6
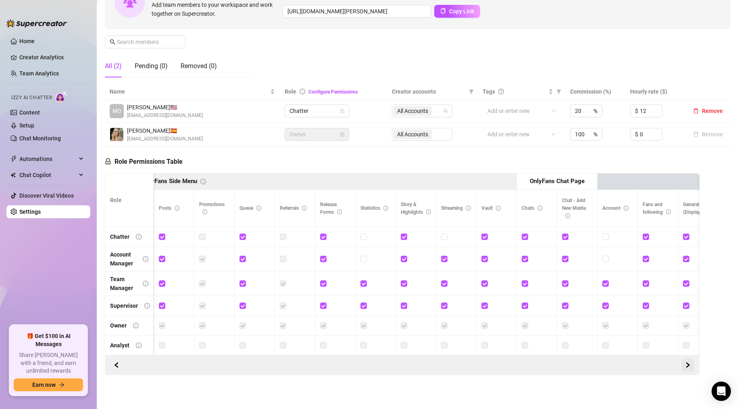
scroll to position [0, 0]
click at [690, 366] on icon "right" at bounding box center [688, 365] width 6 height 6
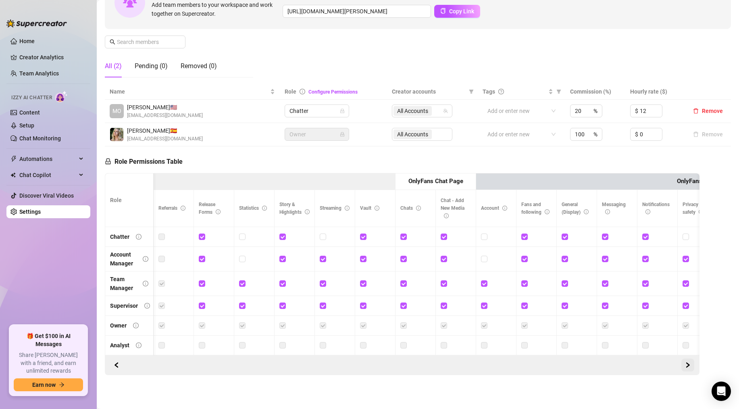
click at [690, 366] on icon "right" at bounding box center [688, 365] width 6 height 6
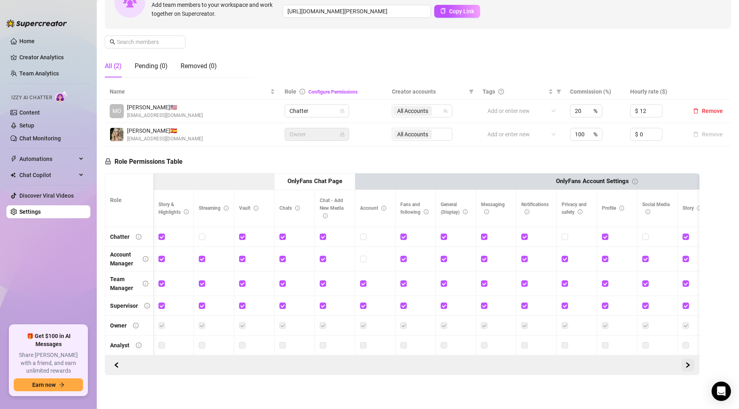
click at [690, 366] on icon "right" at bounding box center [688, 365] width 6 height 6
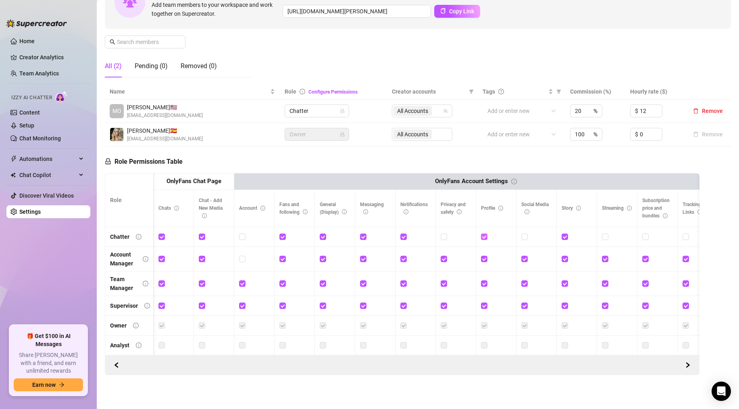
click at [482, 235] on input "checkbox" at bounding box center [484, 236] width 6 height 6
checkbox input "false"
click at [684, 363] on button "button" at bounding box center [687, 364] width 13 height 13
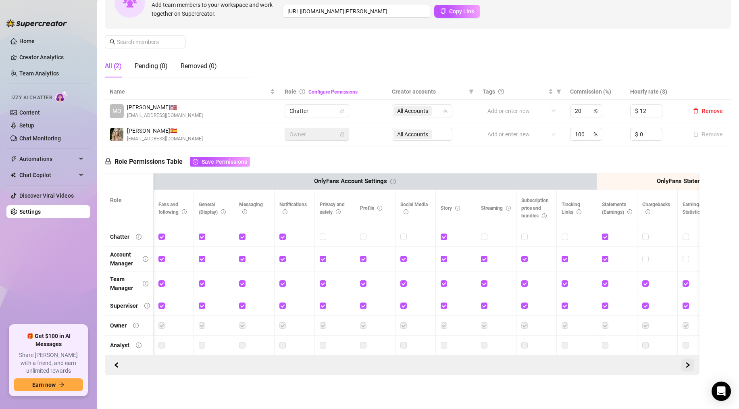
click at [684, 362] on button "button" at bounding box center [687, 364] width 13 height 13
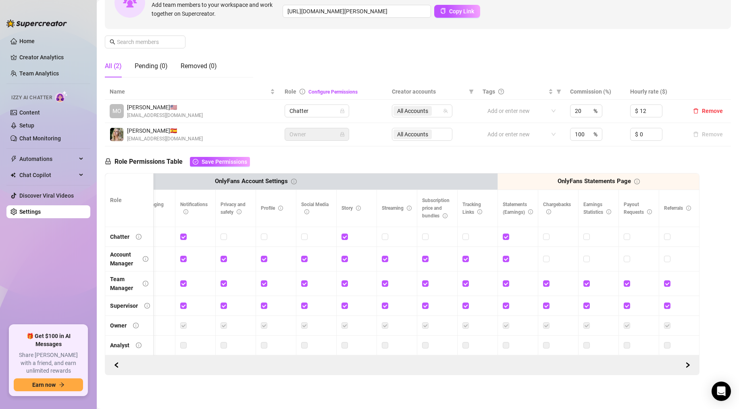
click at [542, 234] on td at bounding box center [558, 237] width 40 height 20
click at [545, 236] on input "checkbox" at bounding box center [546, 236] width 6 height 6
checkbox input "true"
click at [685, 363] on button "button" at bounding box center [687, 364] width 13 height 13
click at [685, 364] on icon "right" at bounding box center [688, 365] width 6 height 6
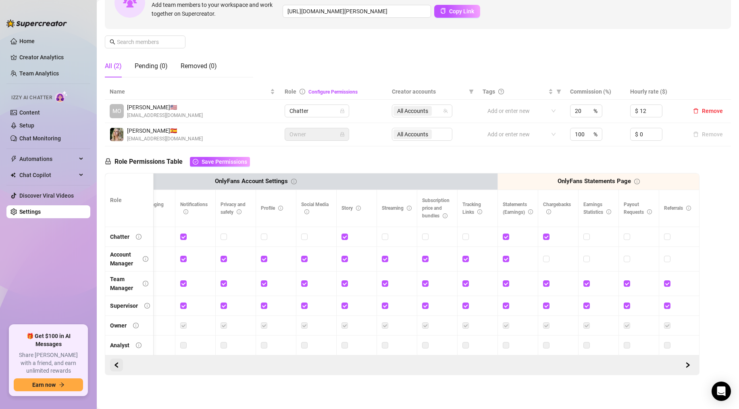
click at [117, 365] on icon "left" at bounding box center [117, 365] width 6 height 6
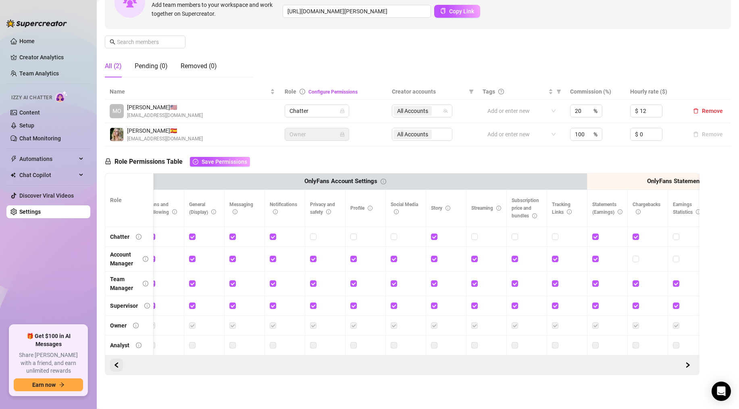
click at [117, 365] on icon "left" at bounding box center [117, 365] width 6 height 6
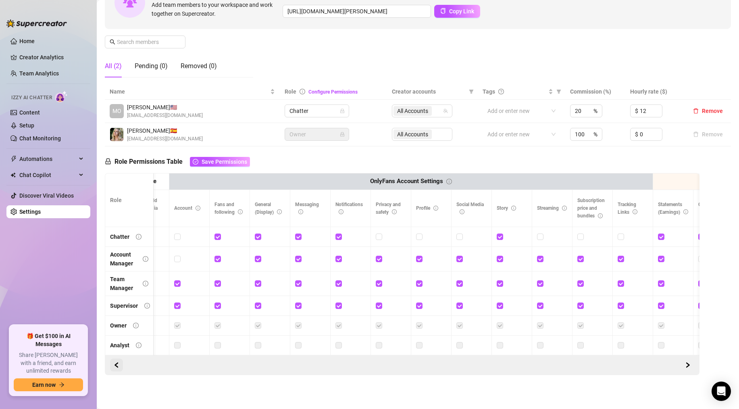
click at [117, 365] on icon "left" at bounding box center [117, 365] width 6 height 6
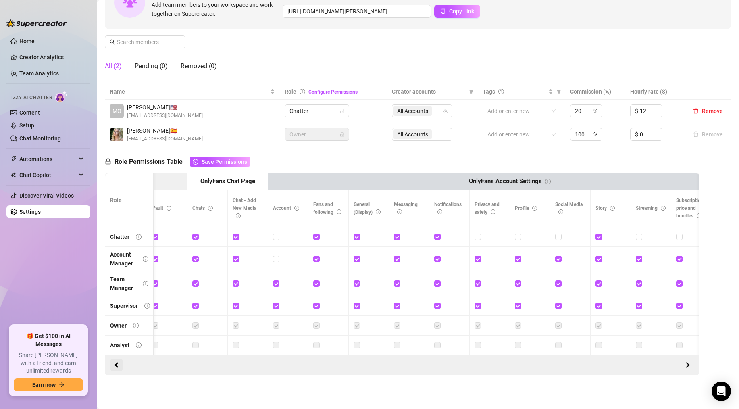
click at [118, 365] on icon "left" at bounding box center [117, 365] width 6 height 6
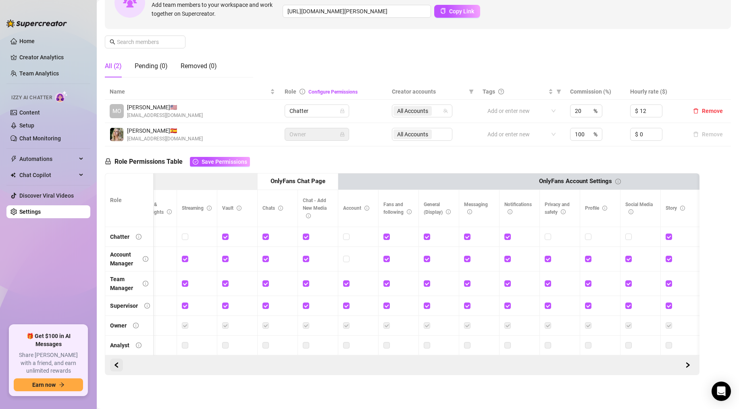
click at [118, 365] on icon "left" at bounding box center [117, 365] width 6 height 6
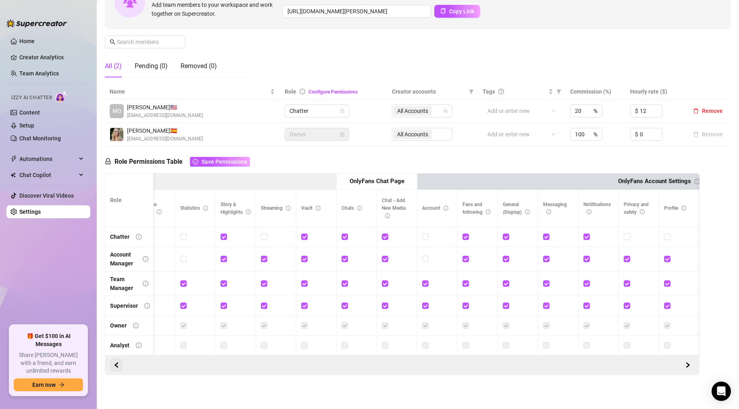
click at [118, 365] on icon "left" at bounding box center [117, 365] width 6 height 6
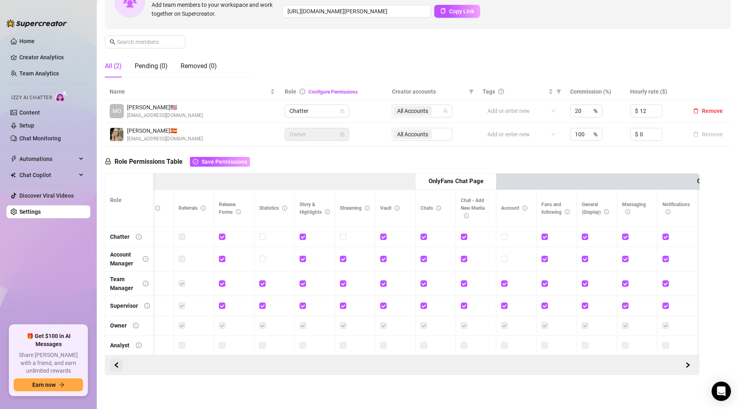
click at [118, 365] on icon "left" at bounding box center [117, 365] width 6 height 6
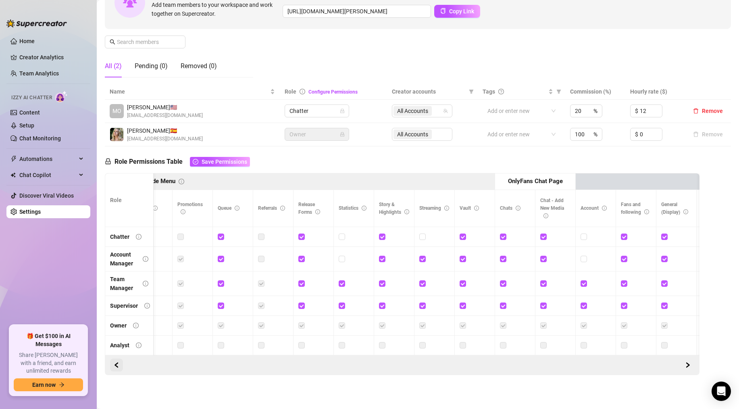
click at [118, 365] on icon "left" at bounding box center [117, 365] width 6 height 6
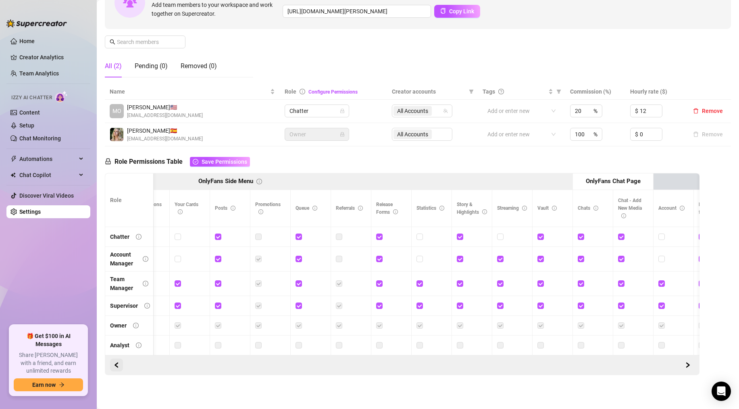
click at [118, 365] on icon "left" at bounding box center [117, 365] width 6 height 6
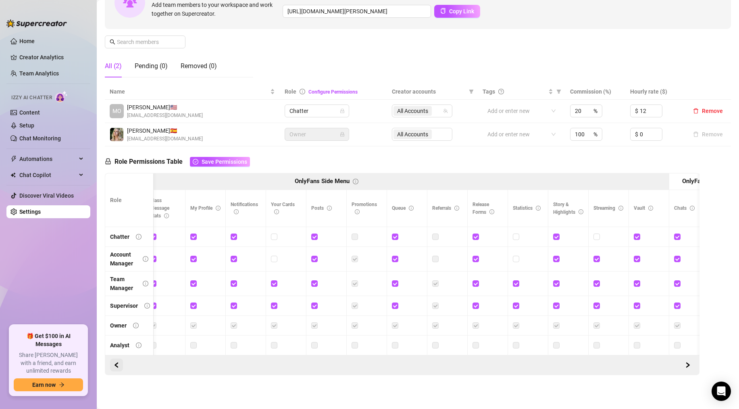
click at [118, 366] on icon "left" at bounding box center [117, 365] width 6 height 6
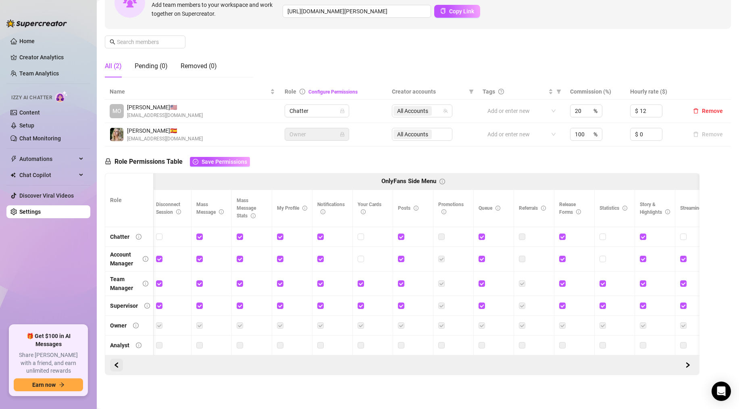
click at [118, 366] on icon "left" at bounding box center [117, 365] width 6 height 6
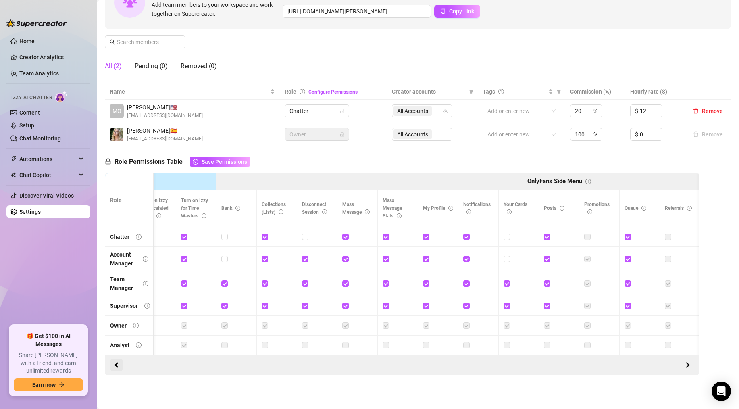
click at [119, 366] on icon "left" at bounding box center [117, 365] width 6 height 6
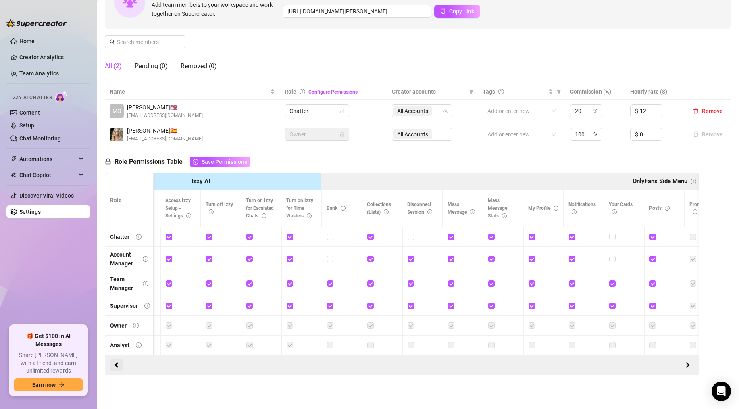
click at [119, 366] on icon "left" at bounding box center [117, 365] width 6 height 6
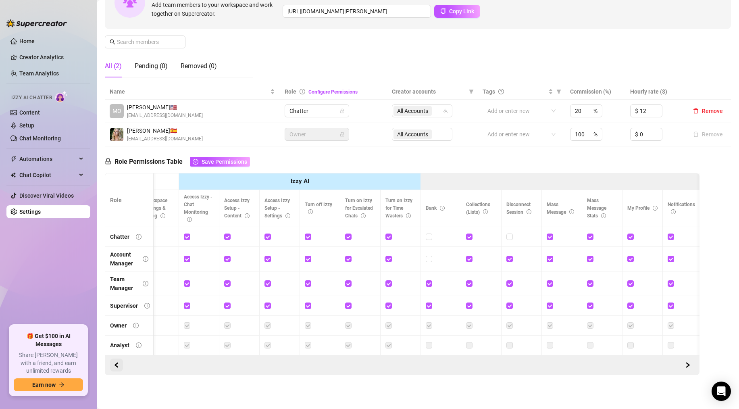
click at [119, 366] on icon "left" at bounding box center [117, 365] width 6 height 6
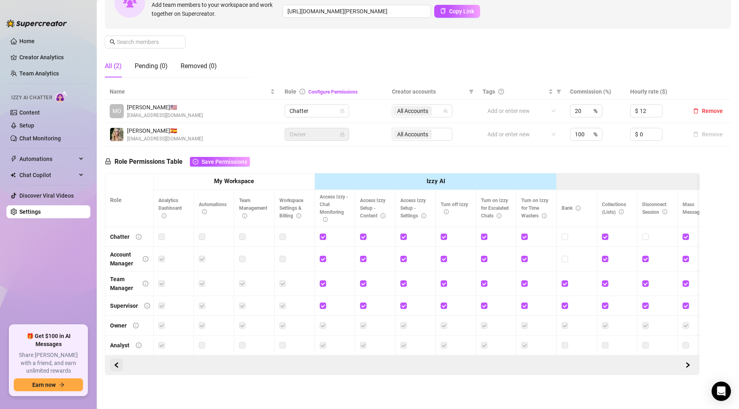
click at [119, 365] on icon "left" at bounding box center [117, 365] width 6 height 6
click at [237, 159] on span "Save Permissions" at bounding box center [225, 161] width 46 height 6
click at [208, 264] on div at bounding box center [214, 258] width 30 height 13
click at [202, 260] on label at bounding box center [202, 258] width 6 height 9
